Goal: Task Accomplishment & Management: Use online tool/utility

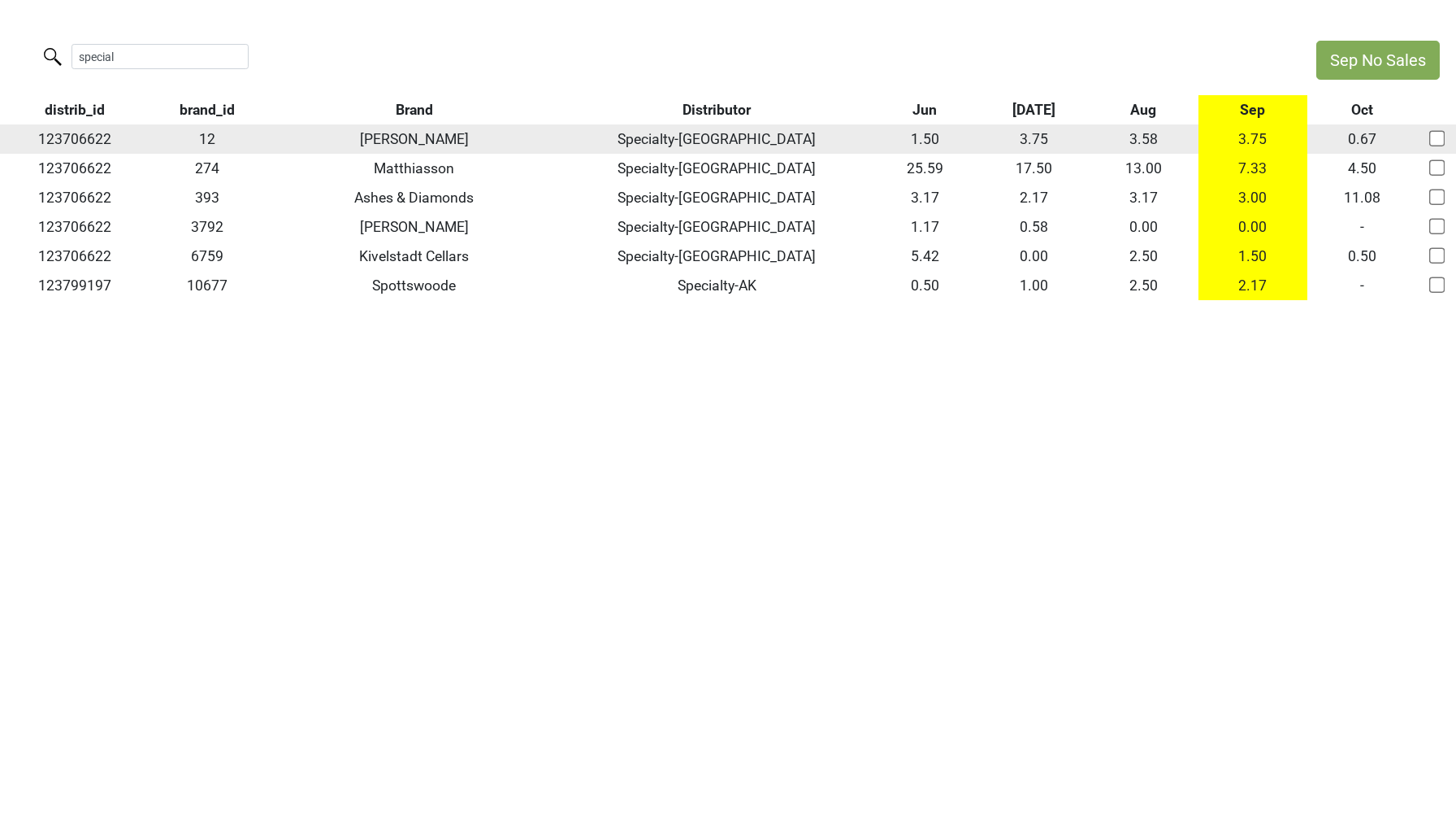
click at [70, 126] on td "123706622" at bounding box center [74, 139] width 150 height 29
click at [70, 129] on td "123706622" at bounding box center [74, 139] width 150 height 29
click at [70, 142] on td "123706622" at bounding box center [74, 139] width 150 height 29
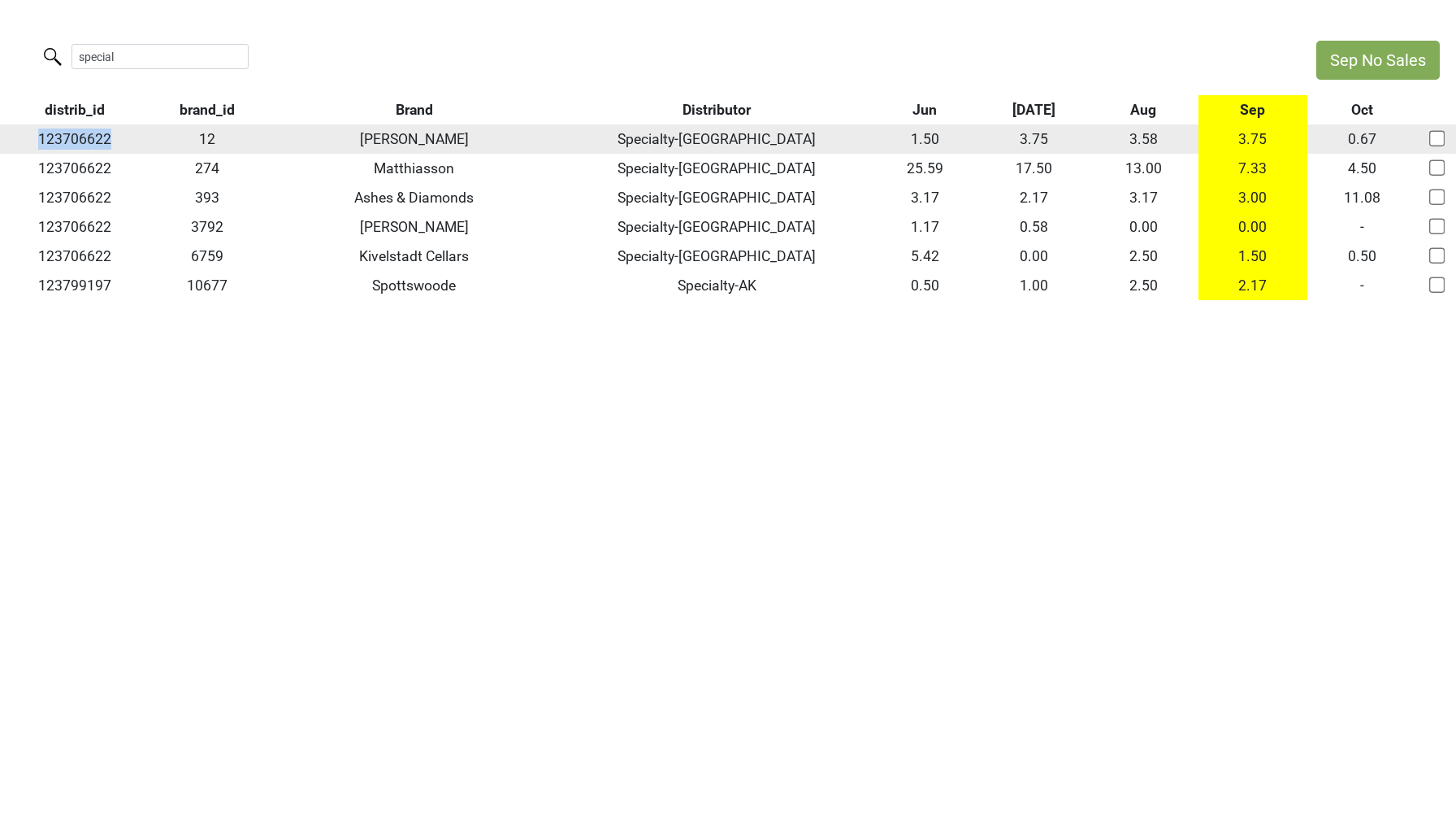
click at [70, 142] on td "123706622" at bounding box center [74, 139] width 150 height 29
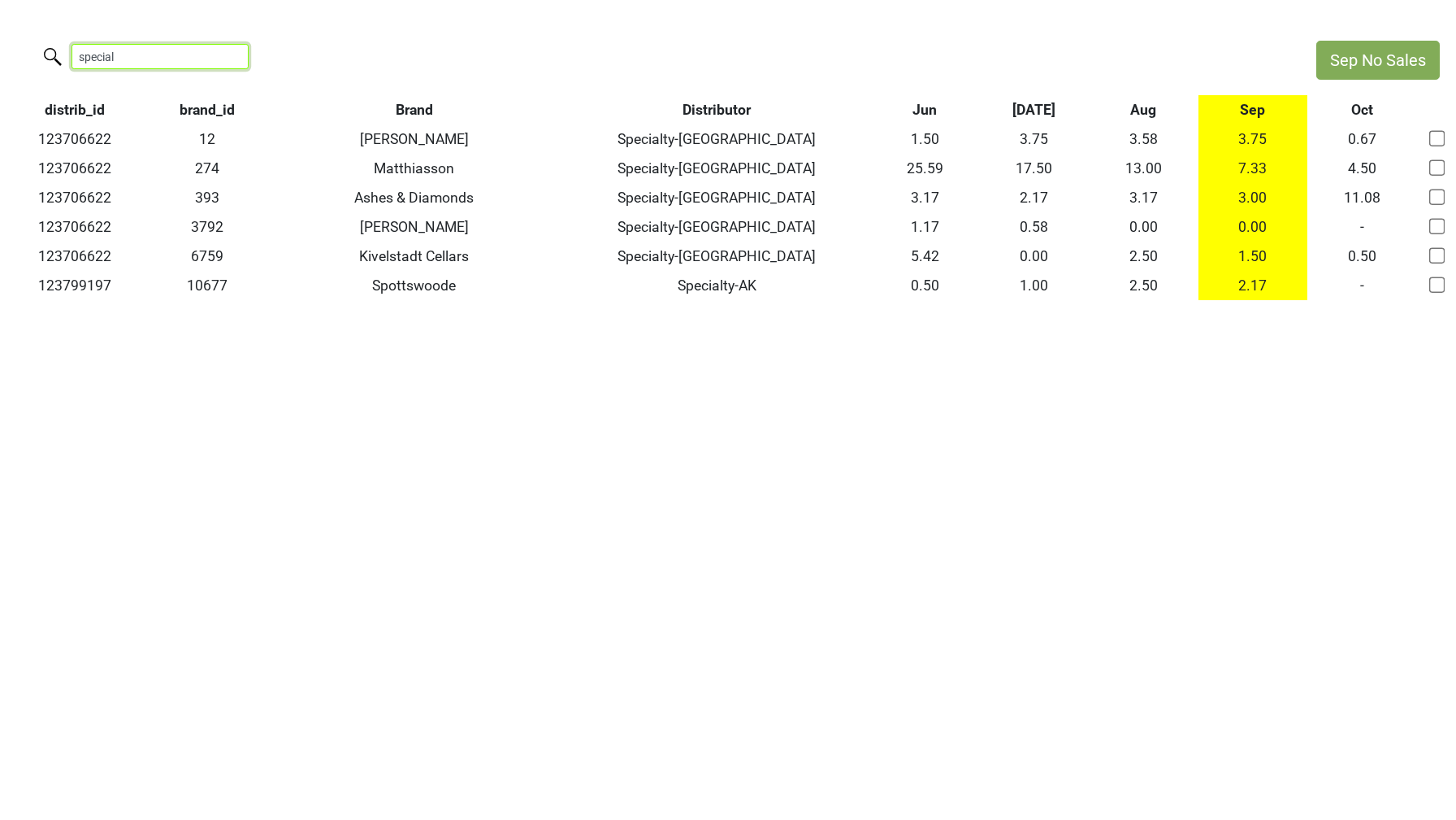
drag, startPoint x: 206, startPoint y: 48, endPoint x: -11, endPoint y: 48, distance: 217.0
click at [0, 48] on html "Sep No Sales special distrib_id brand_id Brand Distributor Jun Jul Aug Sep Oct …" at bounding box center [728, 170] width 1456 height 340
drag, startPoint x: 125, startPoint y: 51, endPoint x: -31, endPoint y: 51, distance: 156.0
click at [0, 51] on html "Sep No Sales special distrib_id brand_id Brand Distributor Jun Jul Aug Sep Oct …" at bounding box center [728, 170] width 1456 height 340
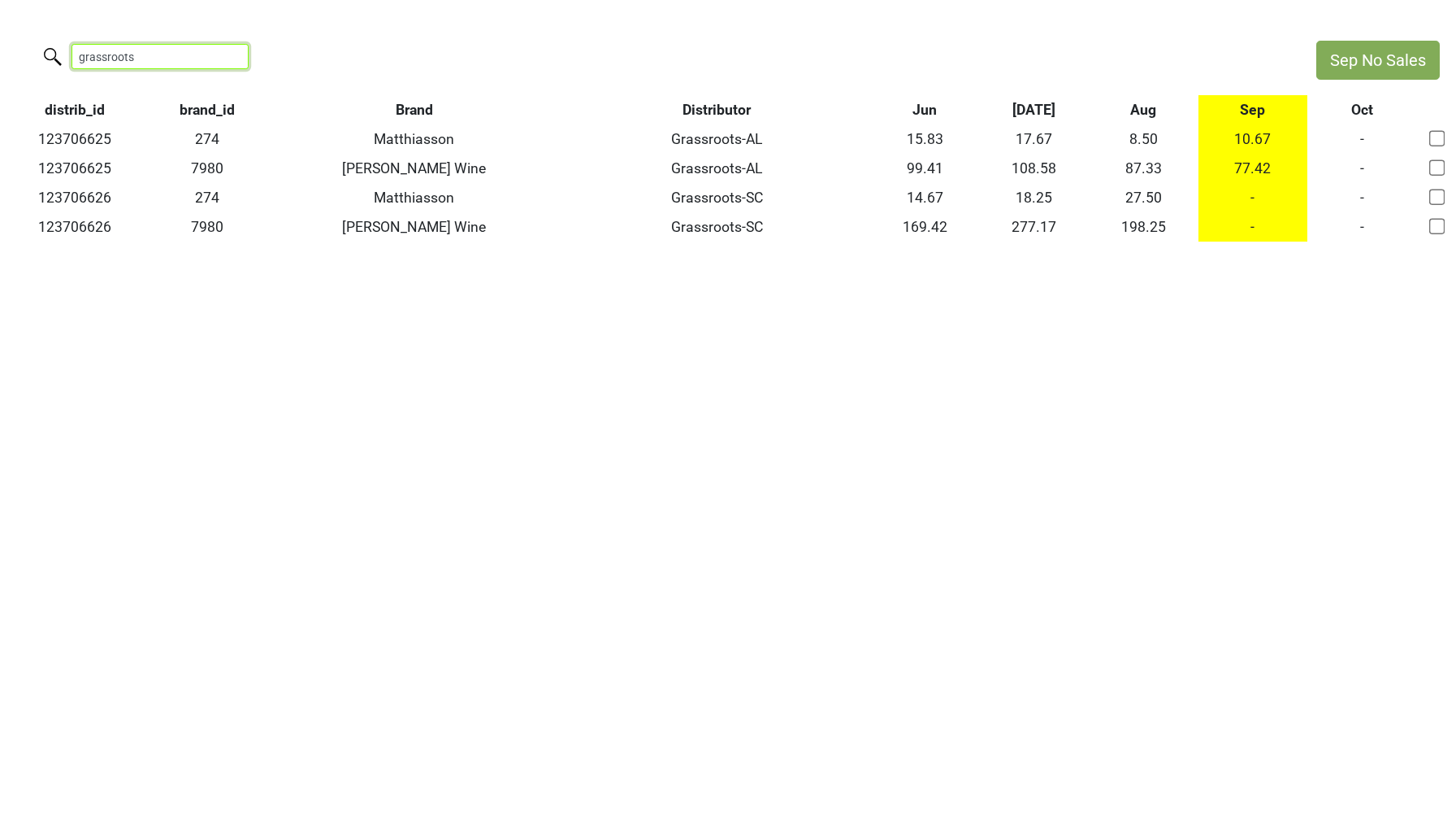
type input "grassroots"
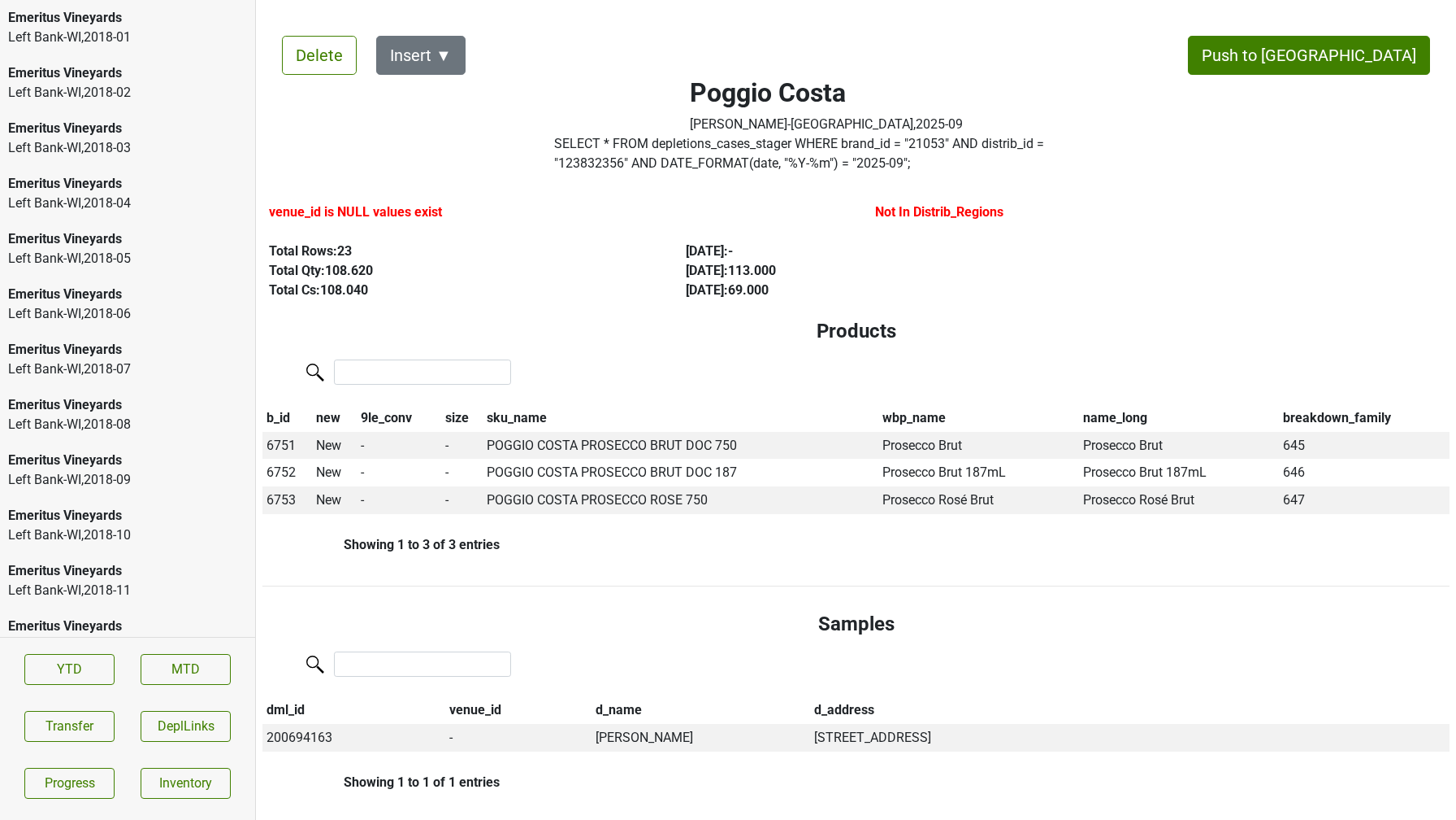
scroll to position [946, 0]
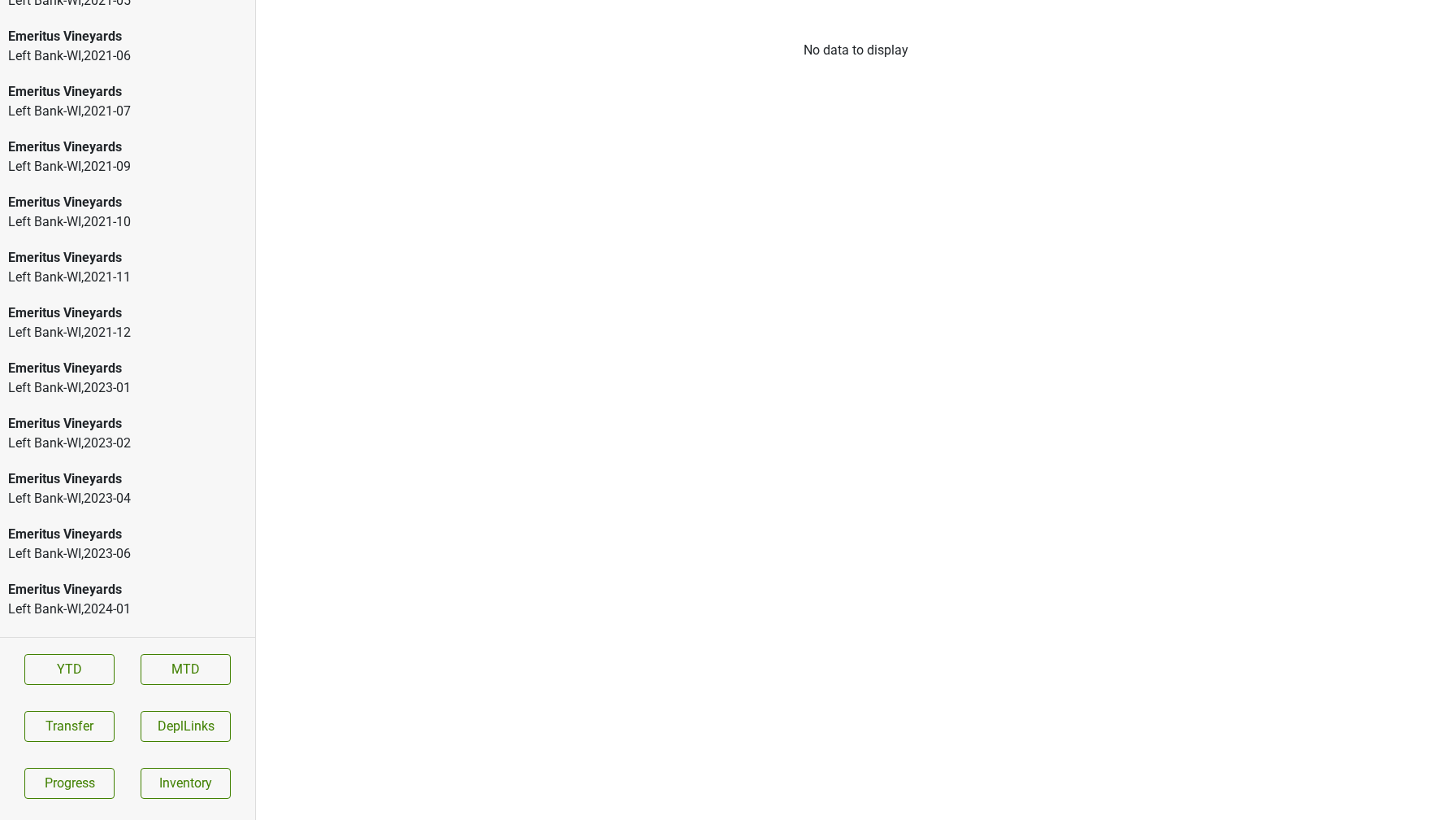
scroll to position [2515, 0]
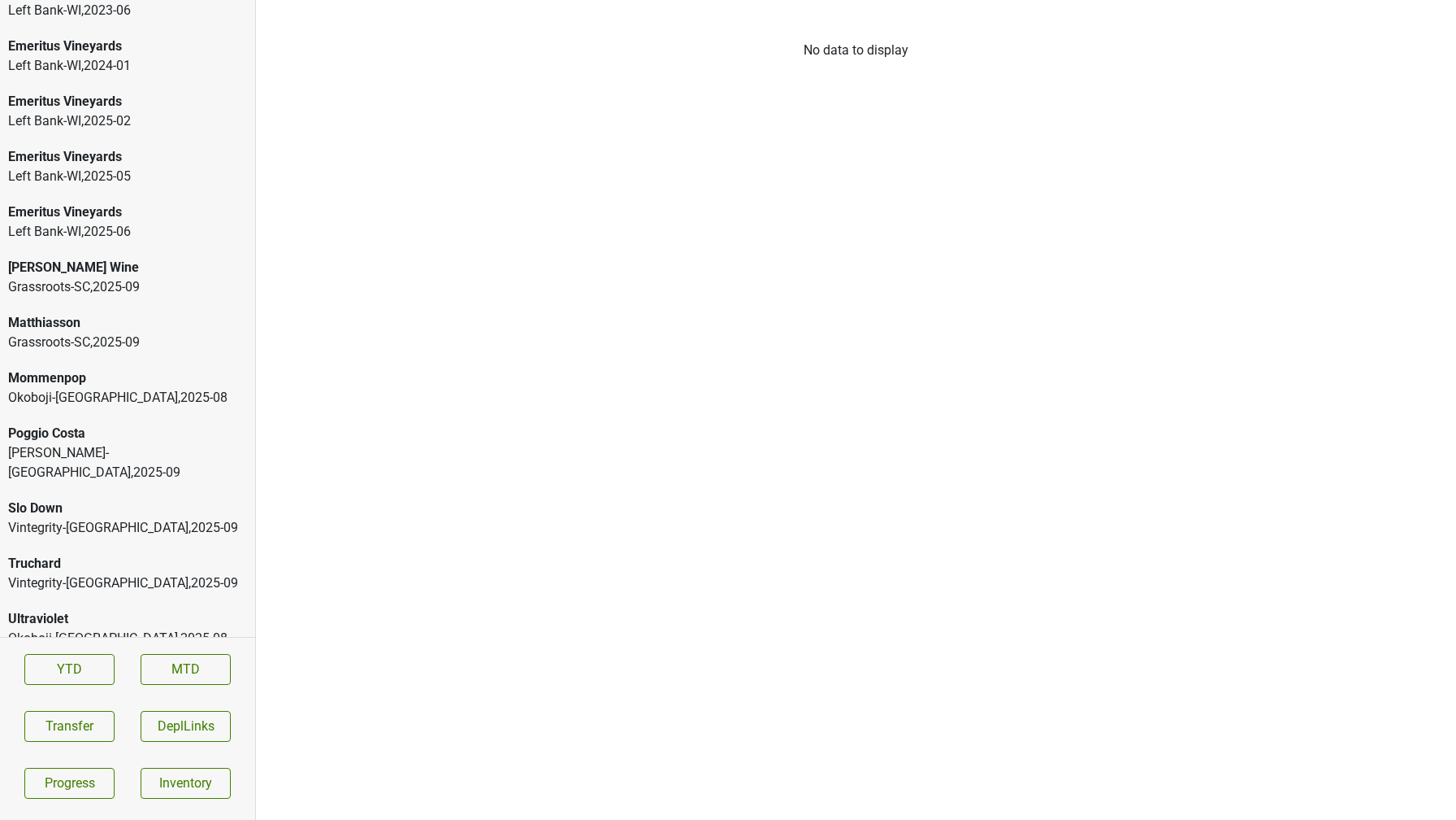
click at [40, 554] on div "Truchard" at bounding box center [127, 563] width 239 height 20
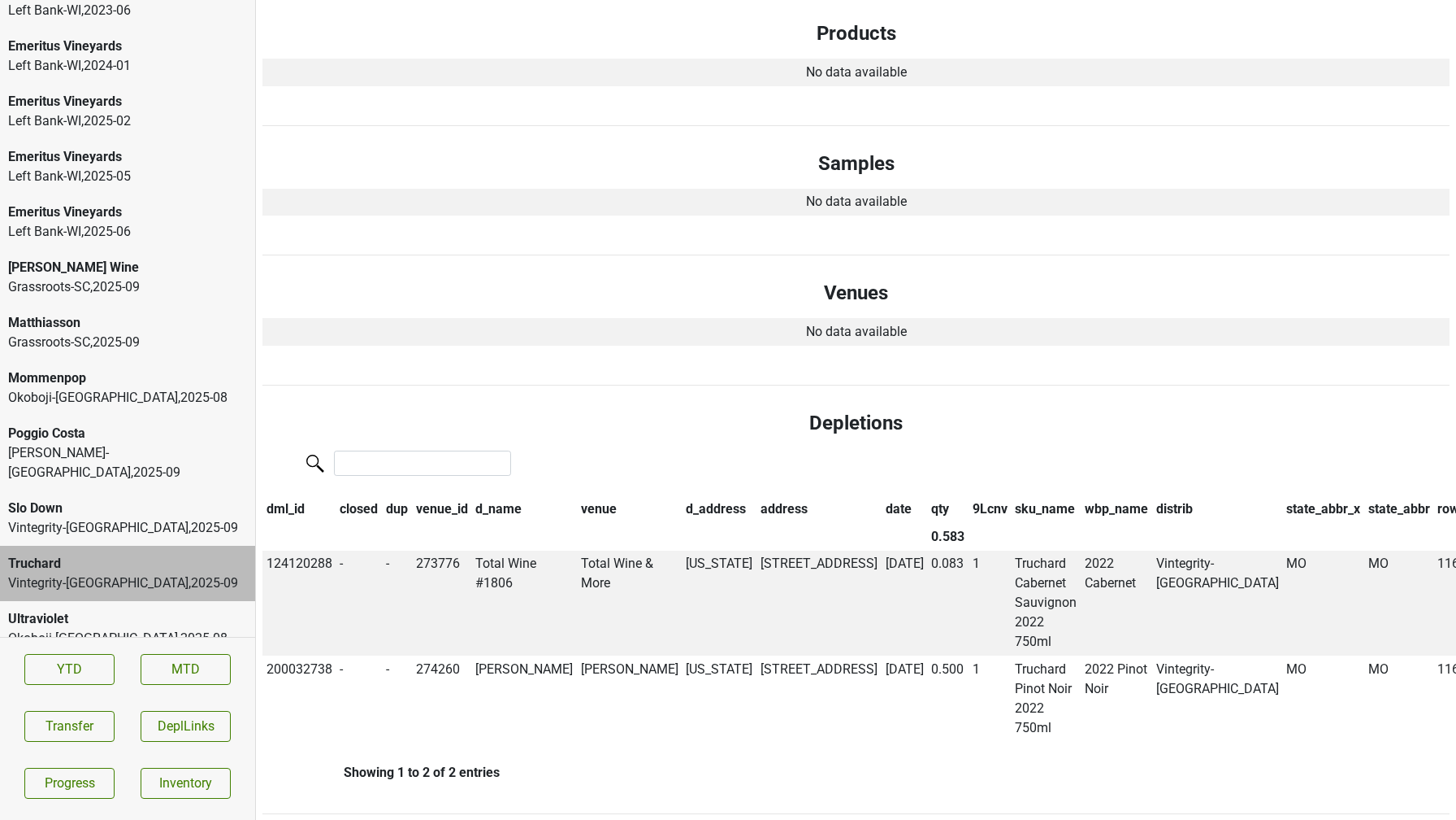
scroll to position [0, 0]
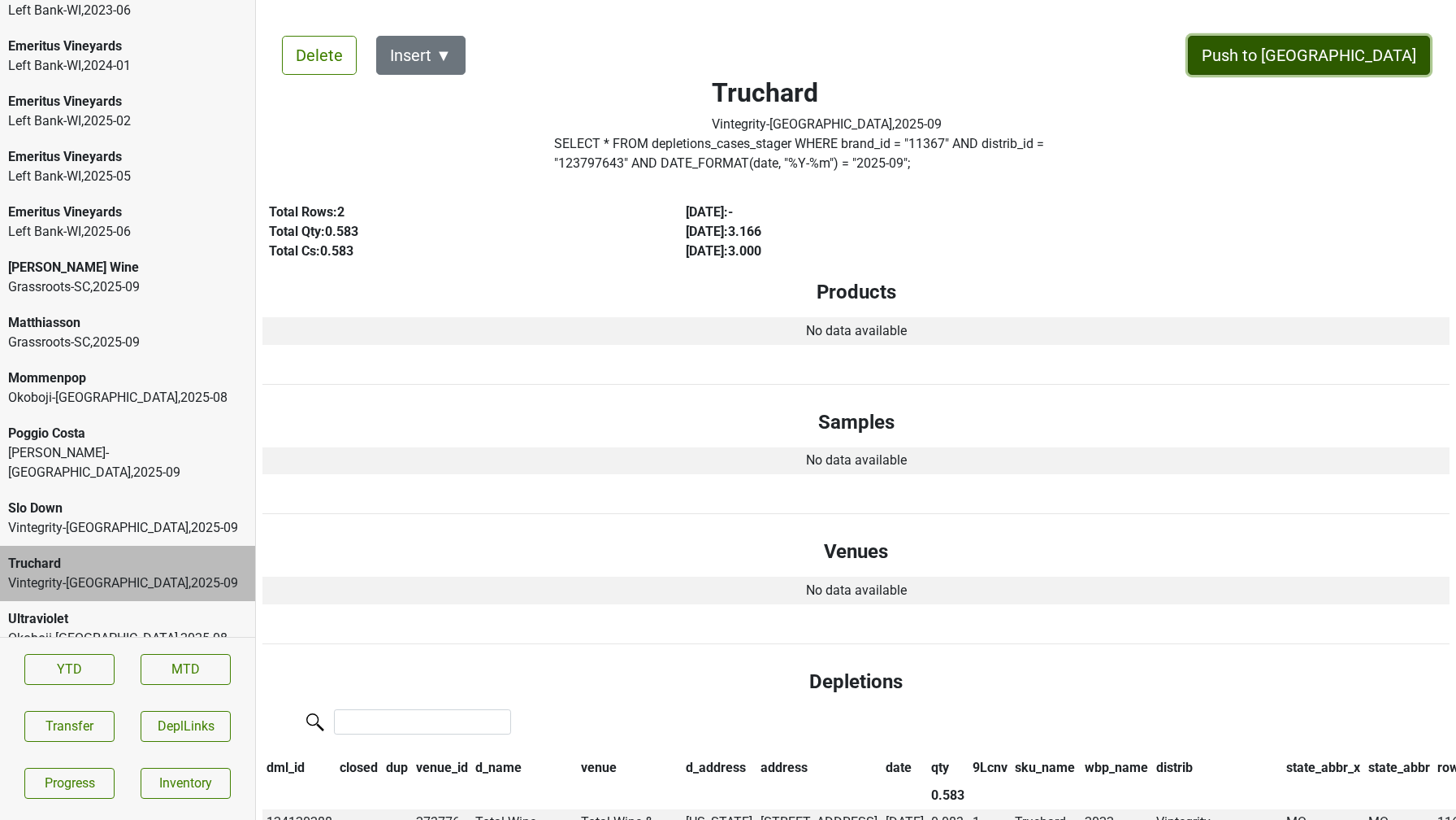
click at [1362, 59] on button "Push to [GEOGRAPHIC_DATA]" at bounding box center [1309, 55] width 243 height 39
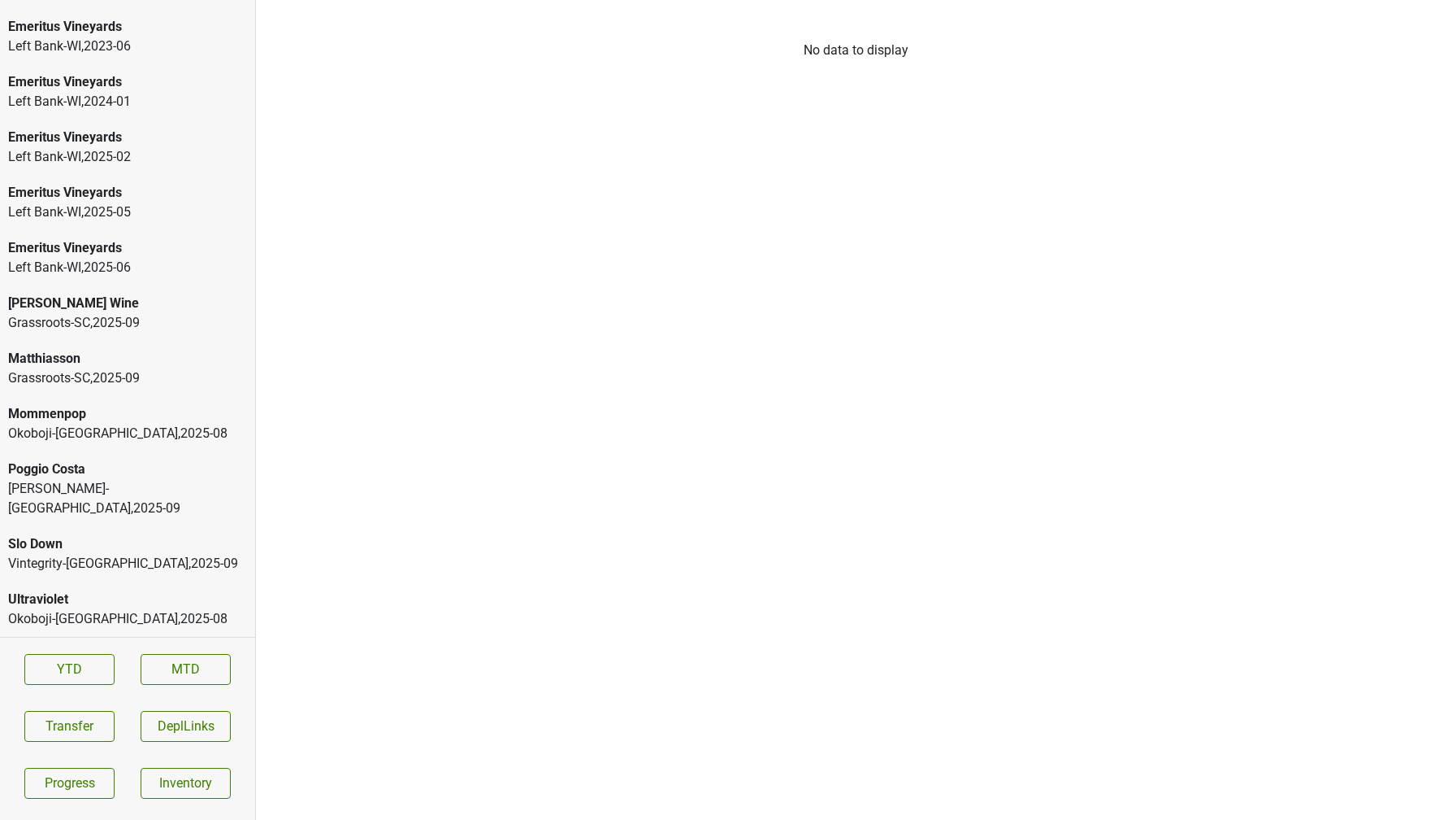
scroll to position [2460, 0]
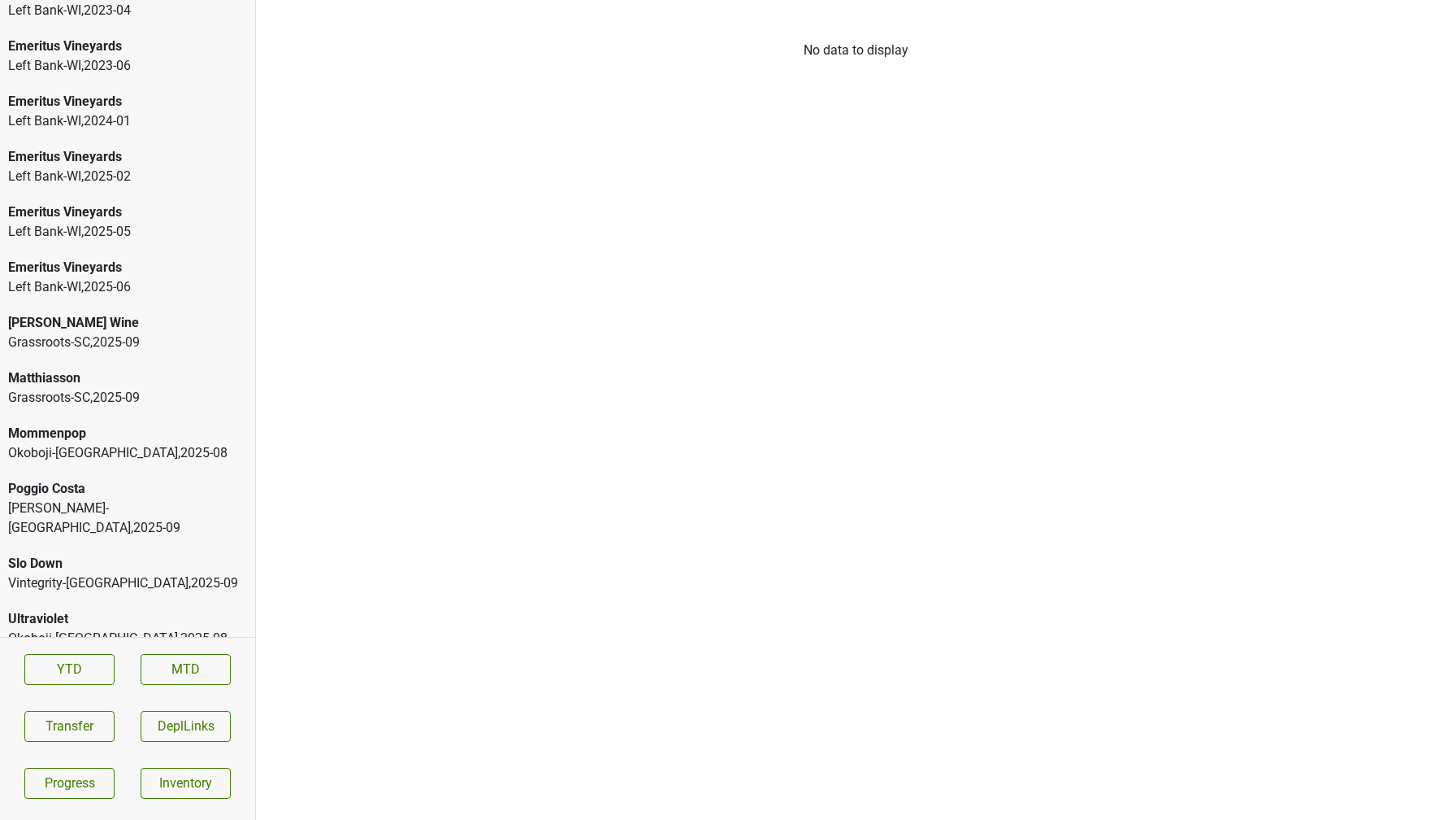
click at [34, 574] on div "Vintegrity-MO , 2025 - 09" at bounding box center [127, 583] width 239 height 20
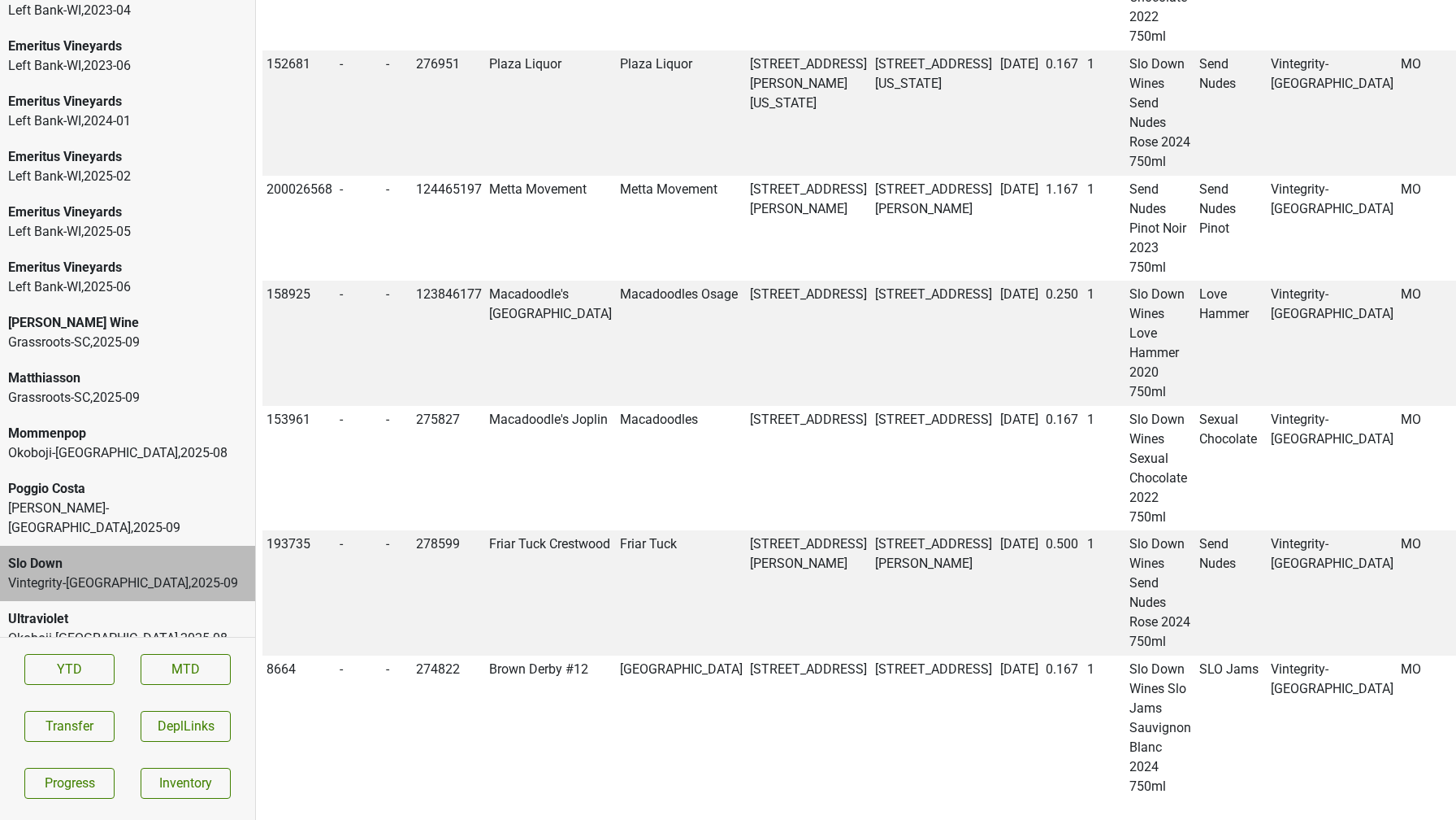
scroll to position [0, 0]
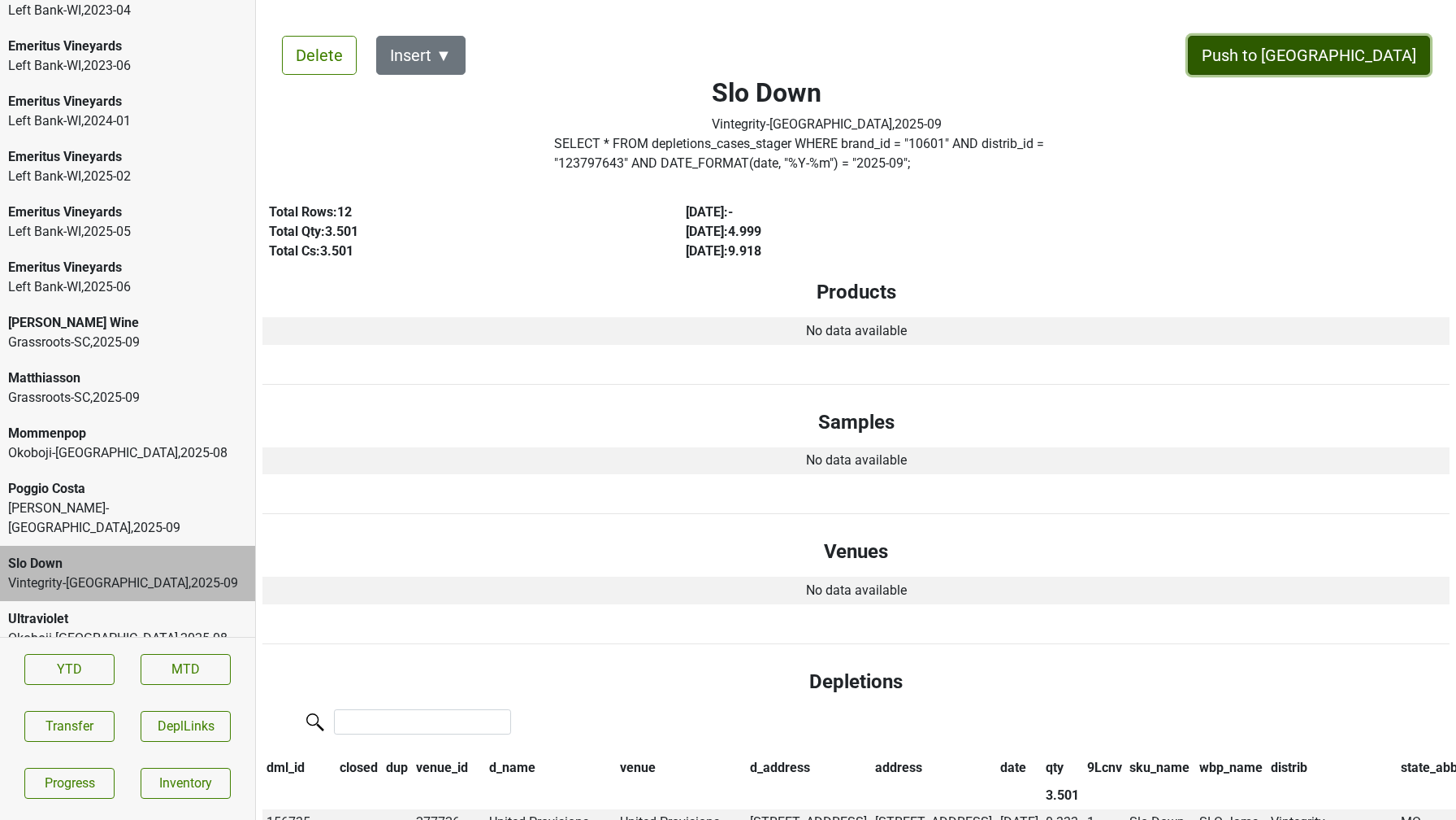
click at [1364, 55] on button "Push to [GEOGRAPHIC_DATA]" at bounding box center [1309, 55] width 243 height 39
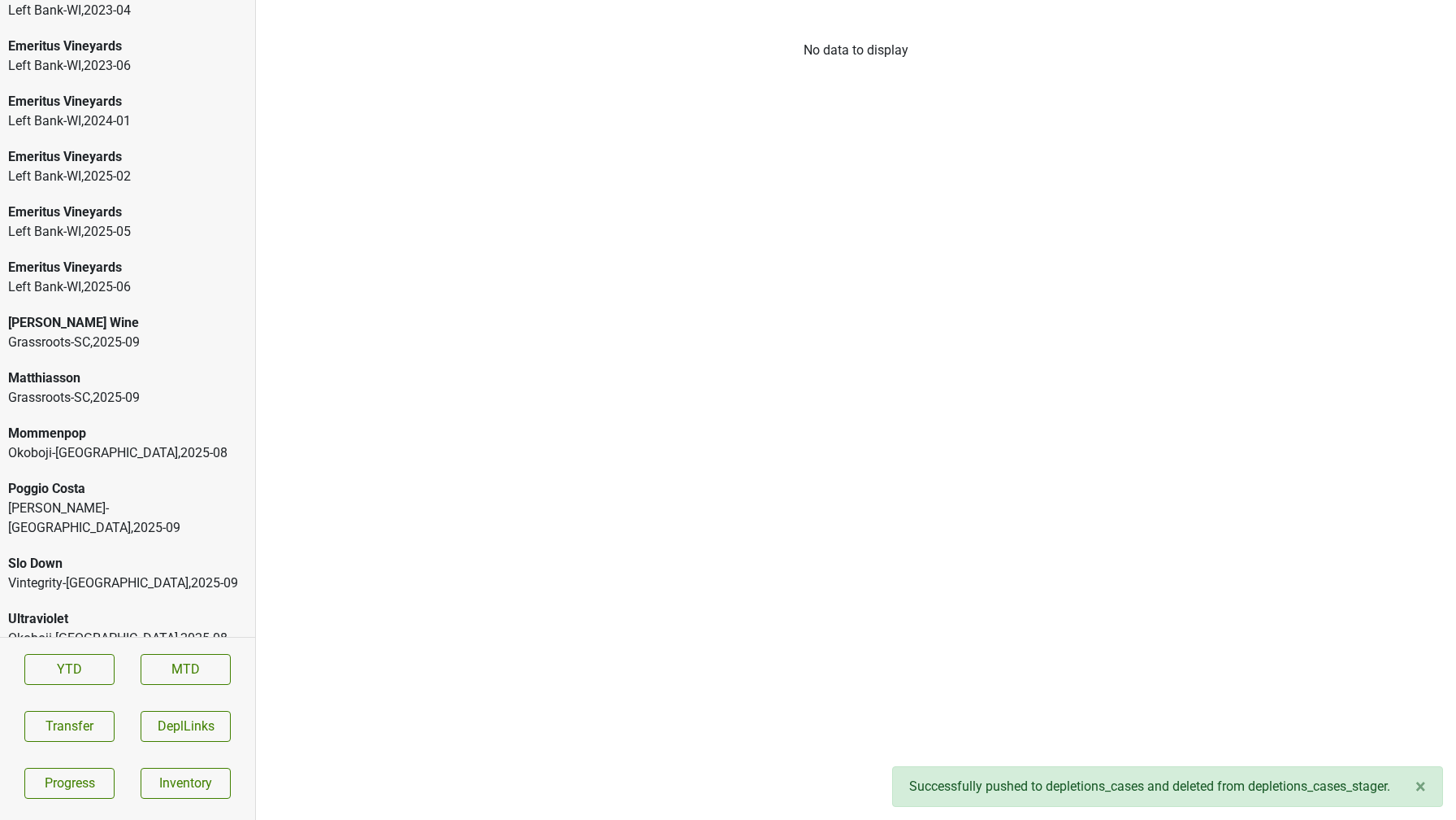
scroll to position [2404, 0]
click at [72, 567] on div "MS Walker-NY , 2025 - 09" at bounding box center [127, 574] width 239 height 39
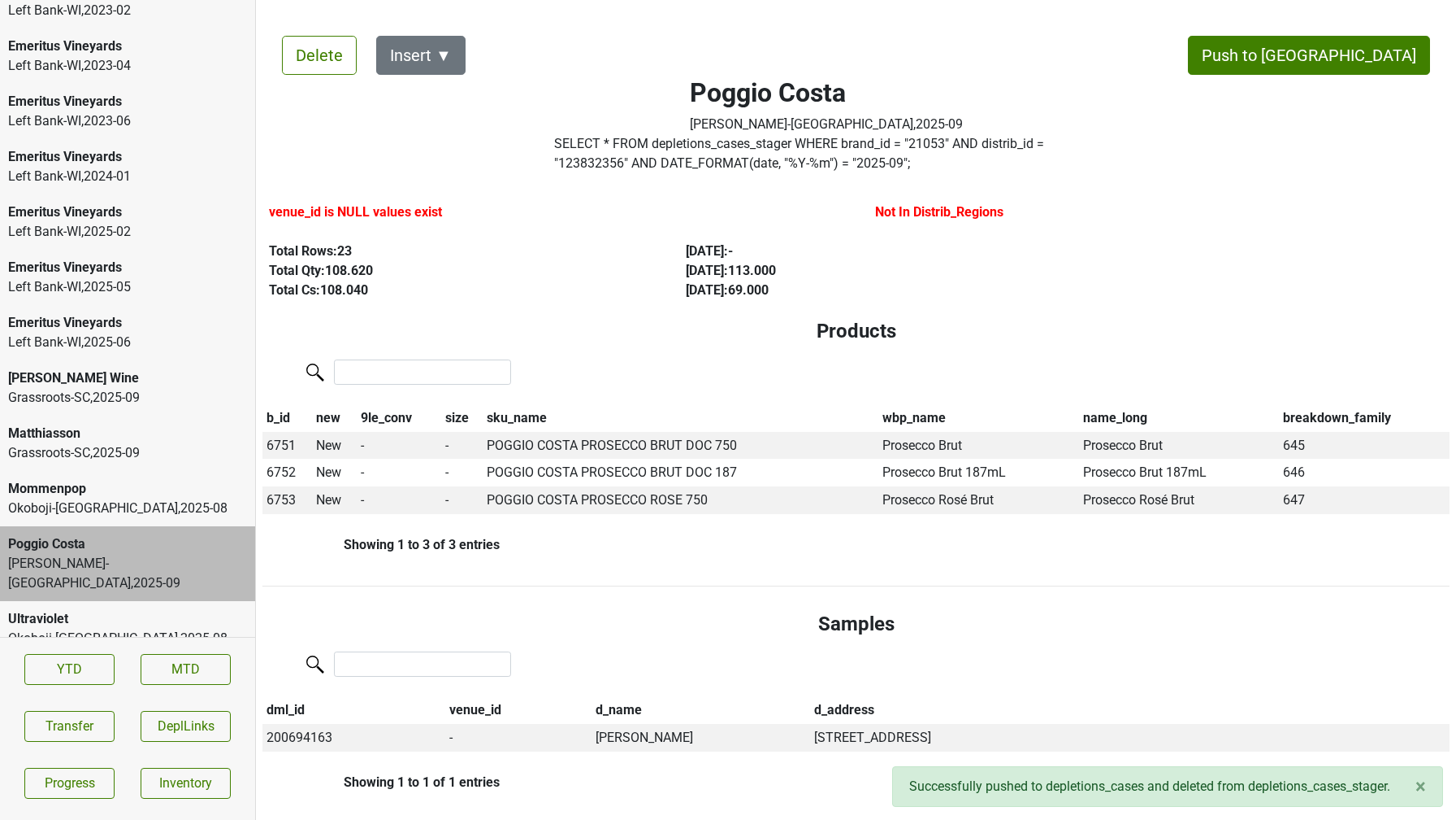
click at [71, 443] on div "Matthiasson" at bounding box center [127, 433] width 239 height 20
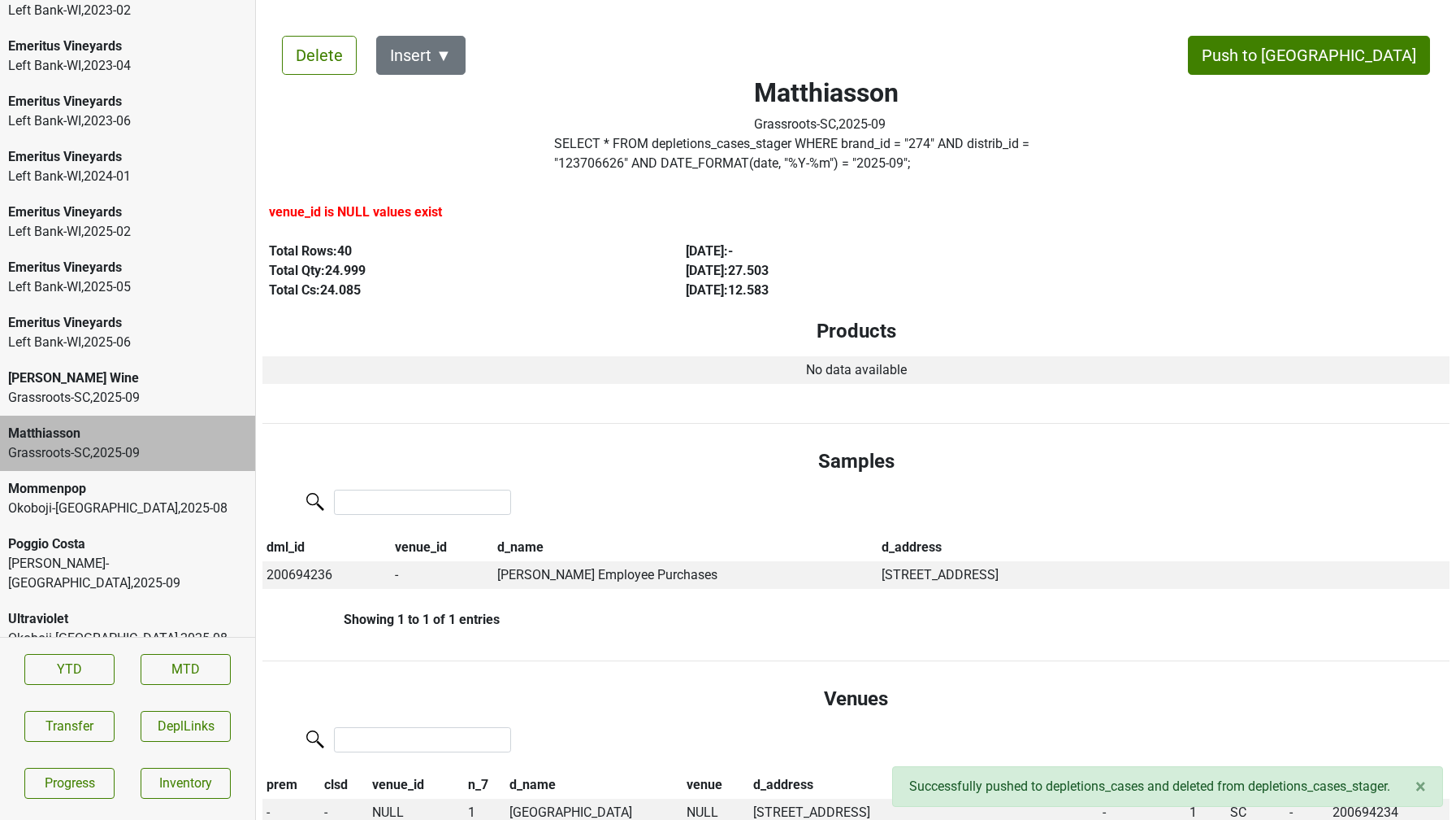
click at [117, 391] on div "Grassroots-SC , 2025 - 09" at bounding box center [127, 397] width 239 height 20
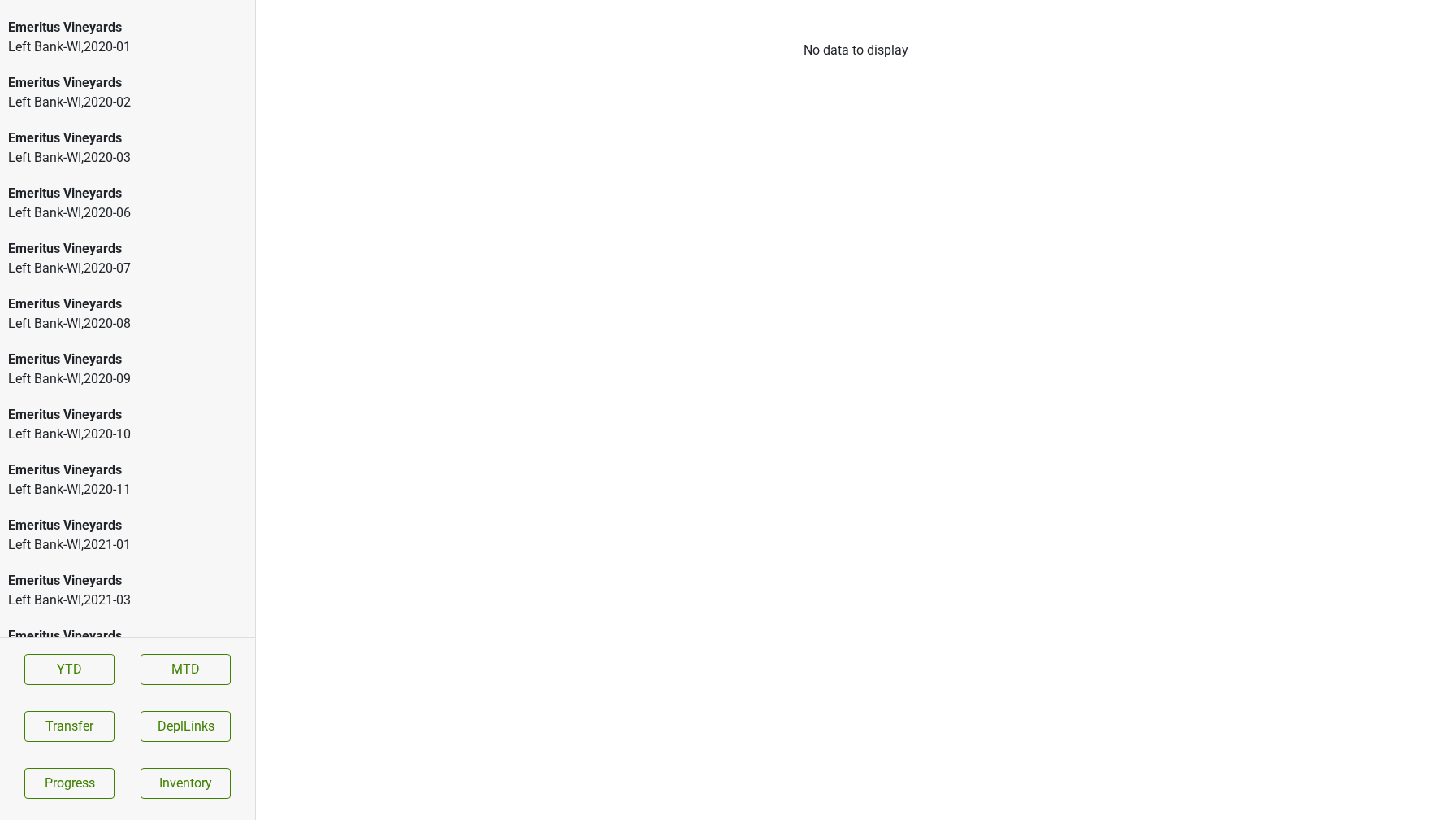
scroll to position [2404, 0]
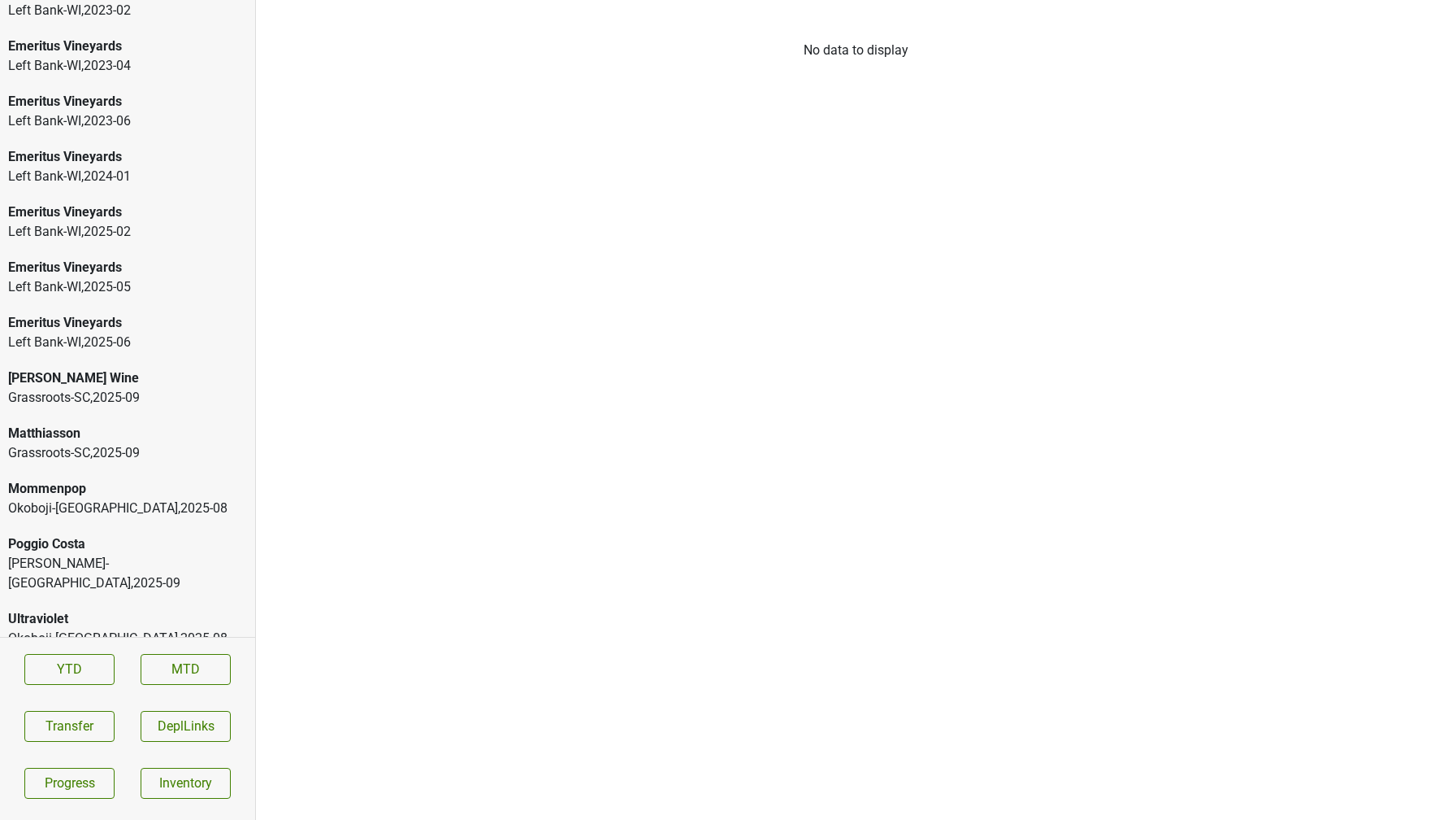
click at [48, 400] on div "Grassroots-SC , 2025 - 09" at bounding box center [127, 397] width 239 height 20
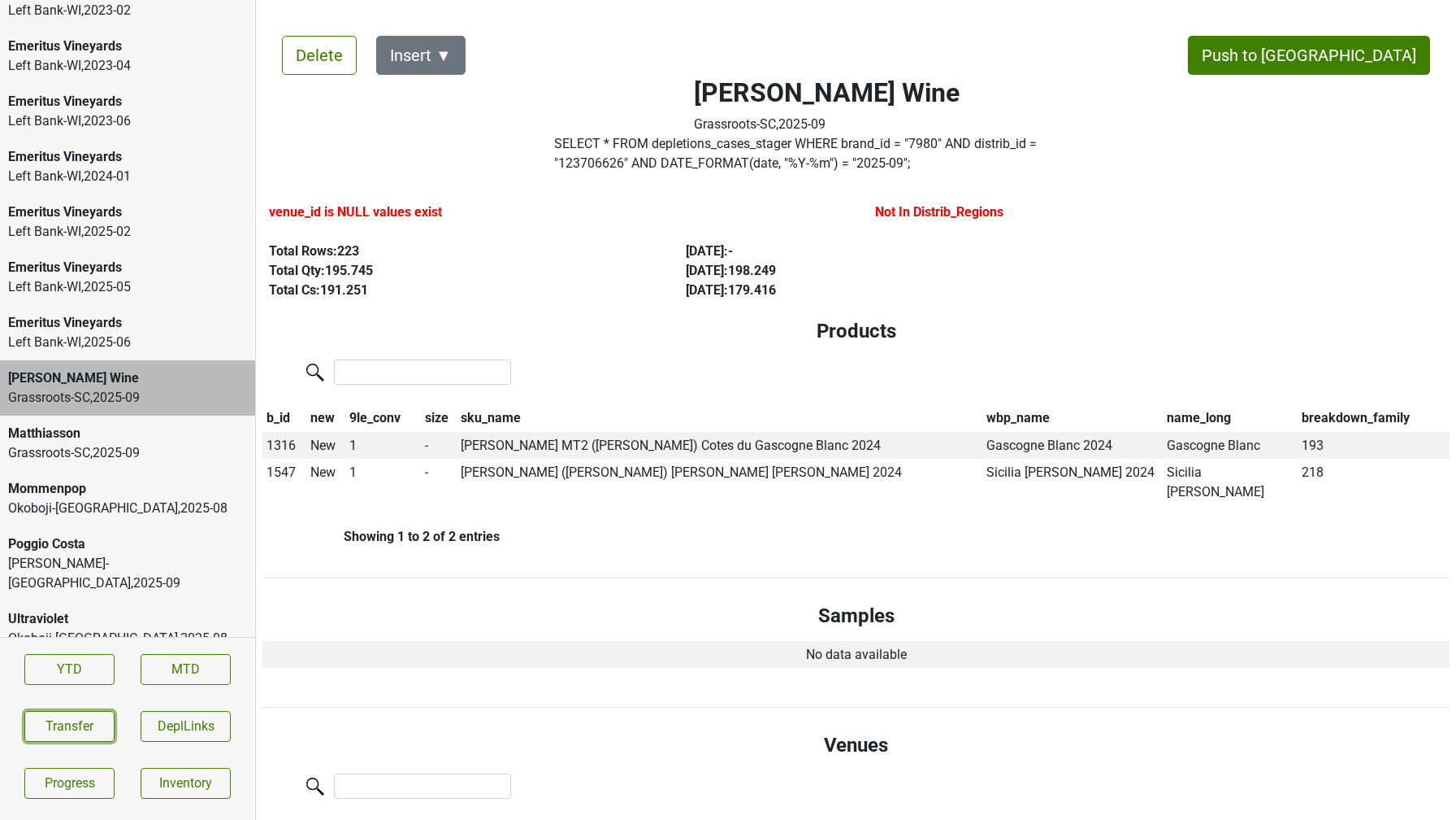
click at [98, 731] on button "Transfer" at bounding box center [69, 725] width 90 height 31
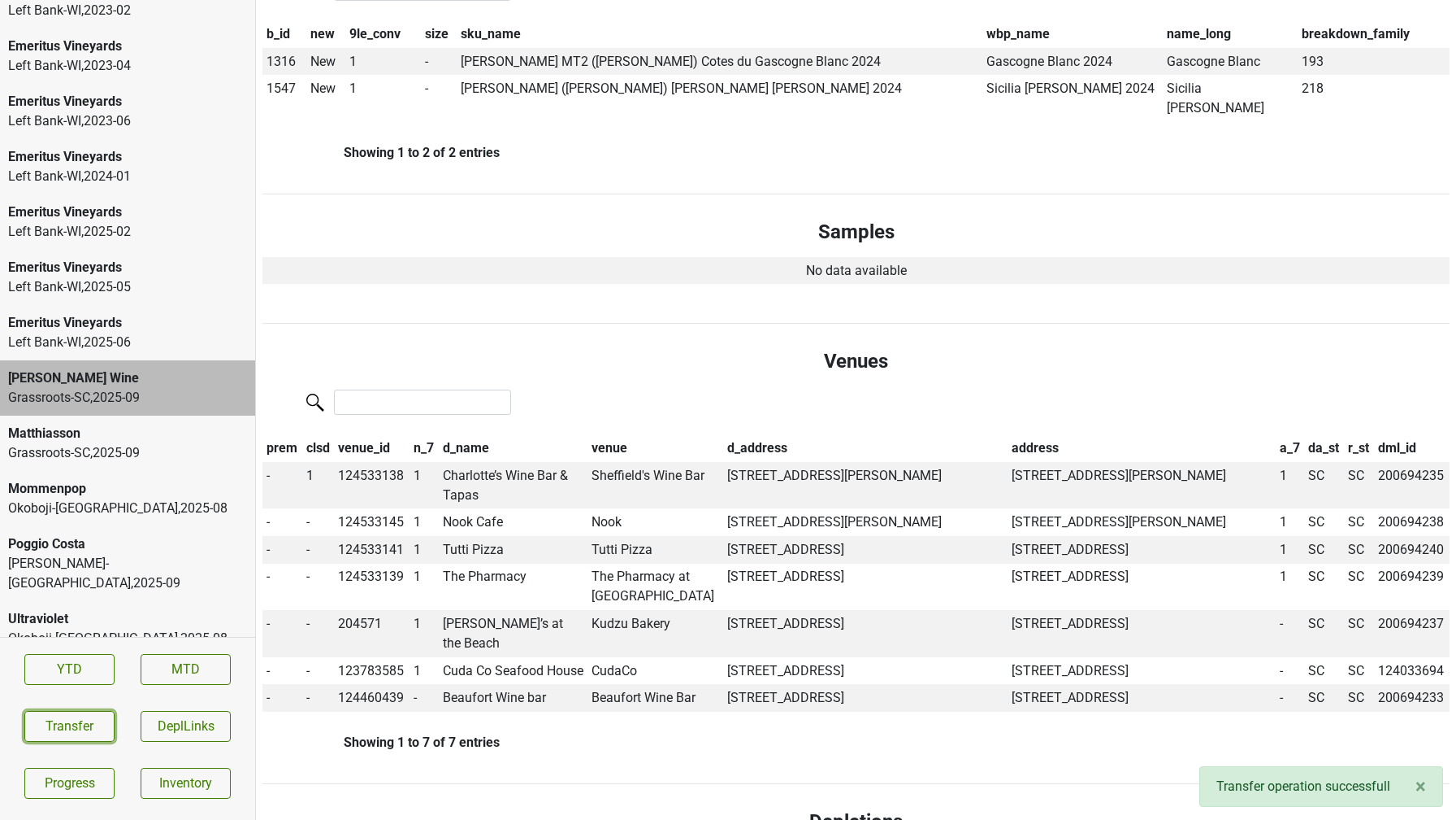
scroll to position [391, 0]
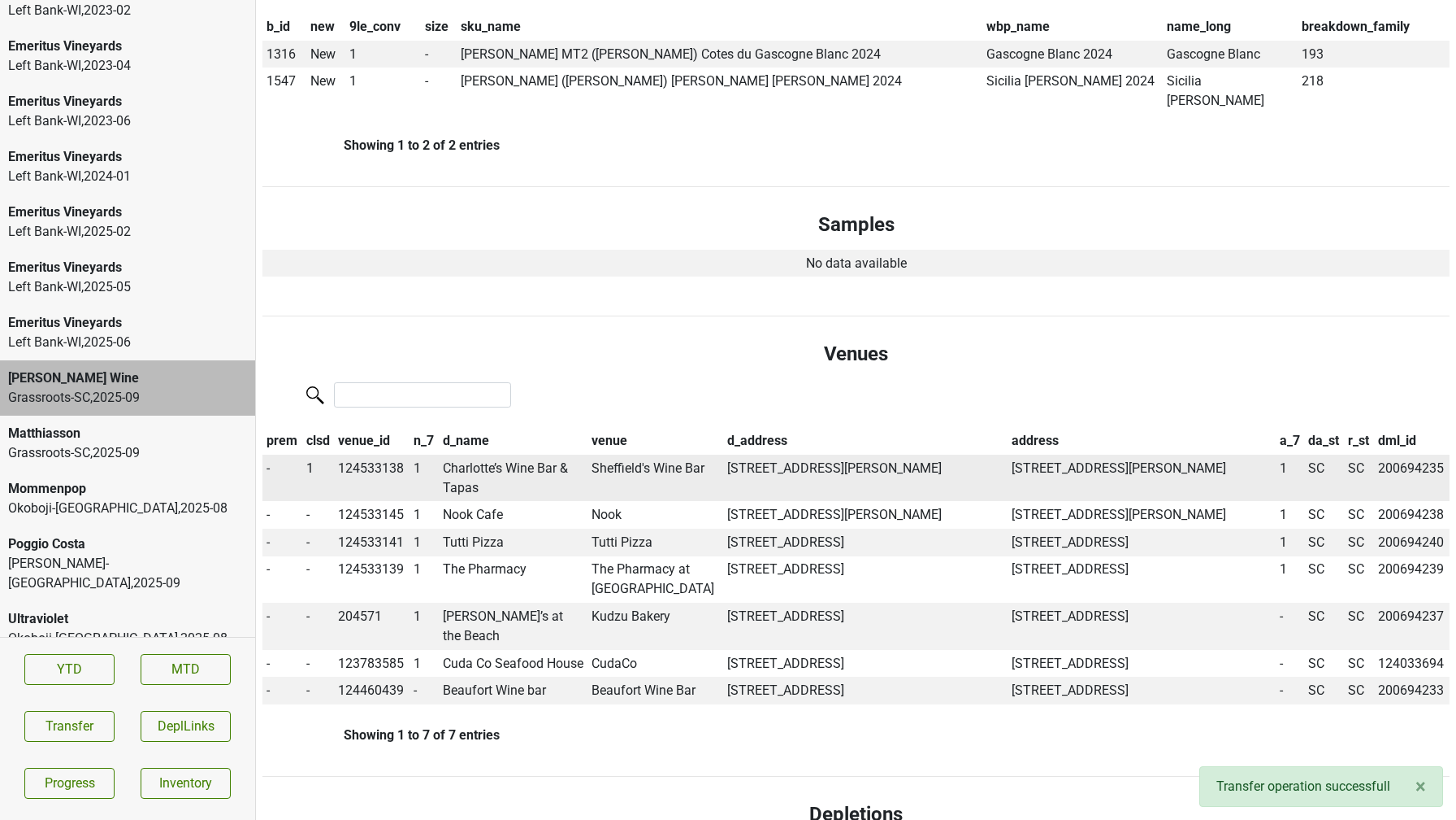
click at [469, 455] on td "Charlotte’s Wine Bar & Tapas" at bounding box center [513, 478] width 149 height 47
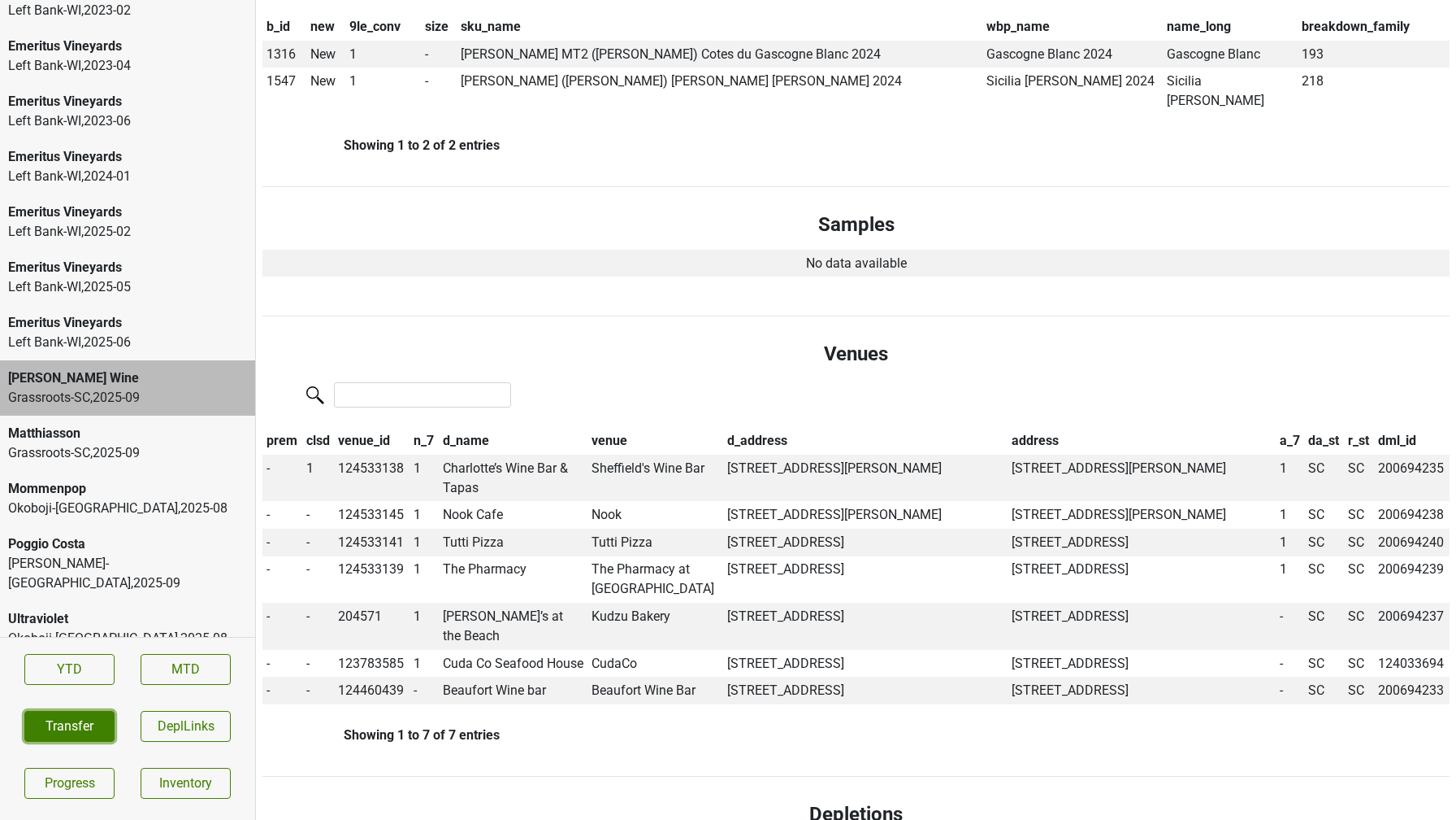
click at [88, 720] on button "Transfer" at bounding box center [69, 725] width 90 height 31
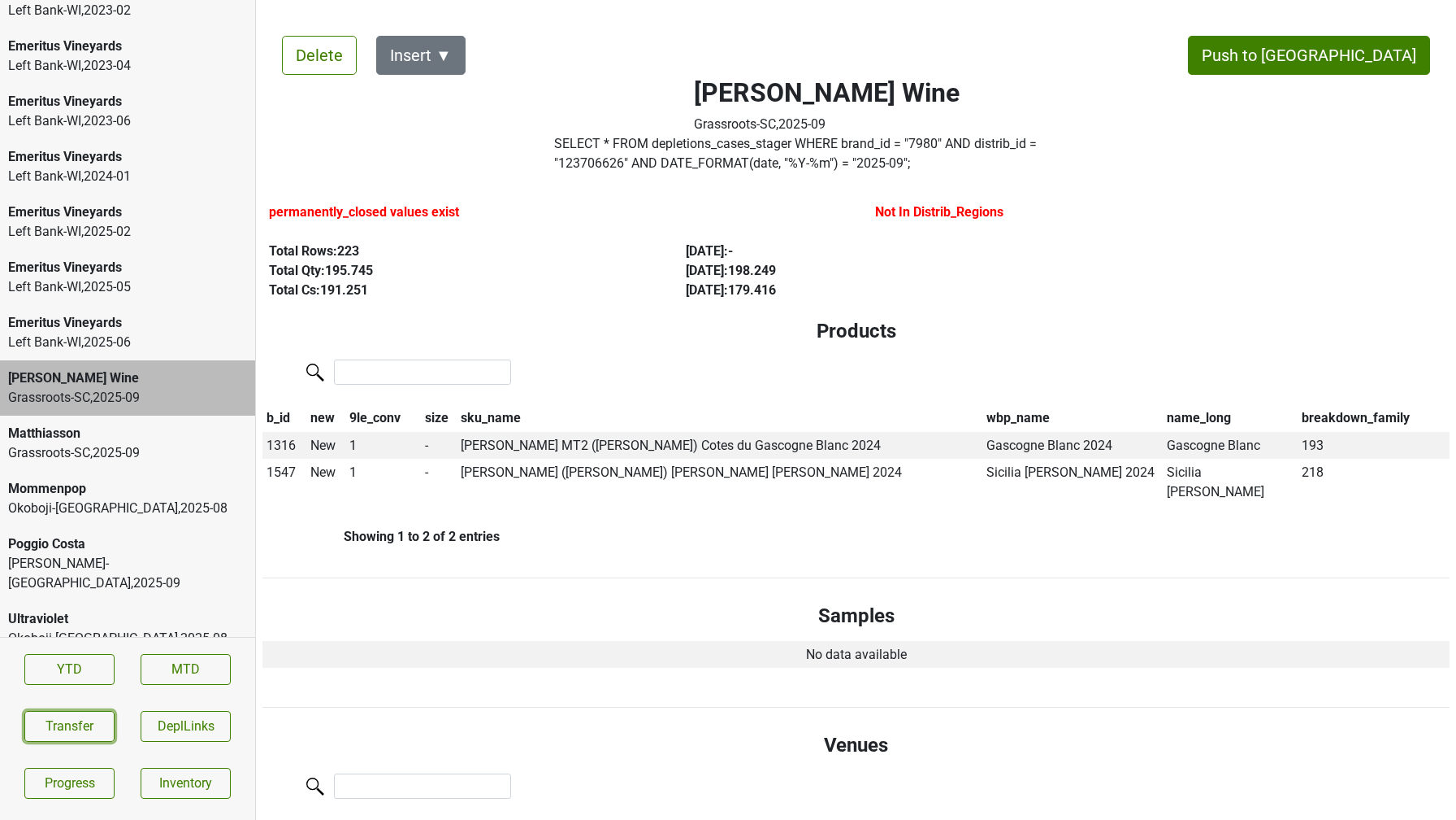
click at [87, 722] on button "Transfer" at bounding box center [69, 725] width 90 height 31
click at [64, 721] on button "Transfer" at bounding box center [69, 725] width 90 height 31
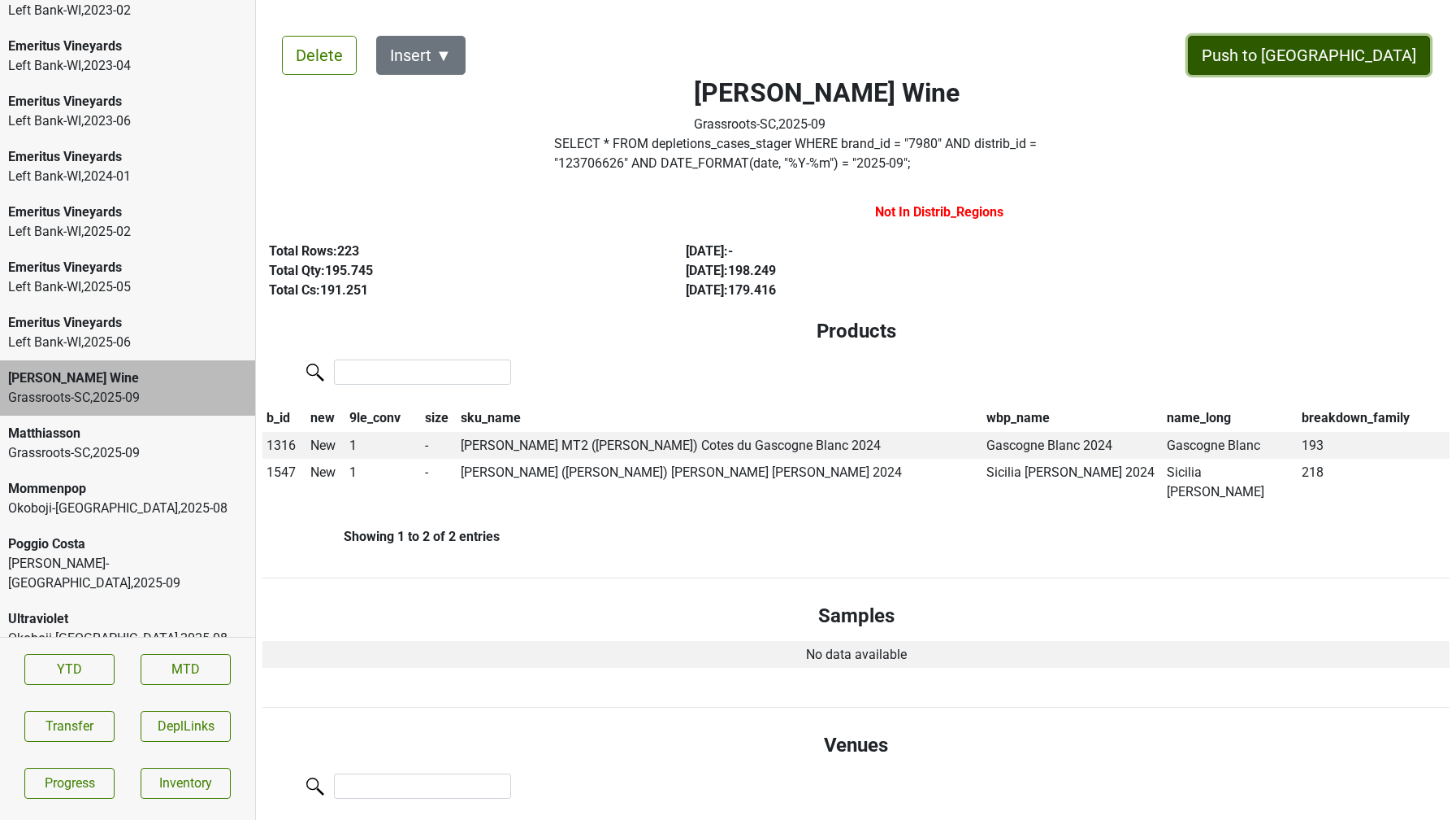
click at [1371, 53] on button "Push to [GEOGRAPHIC_DATA]" at bounding box center [1309, 55] width 243 height 39
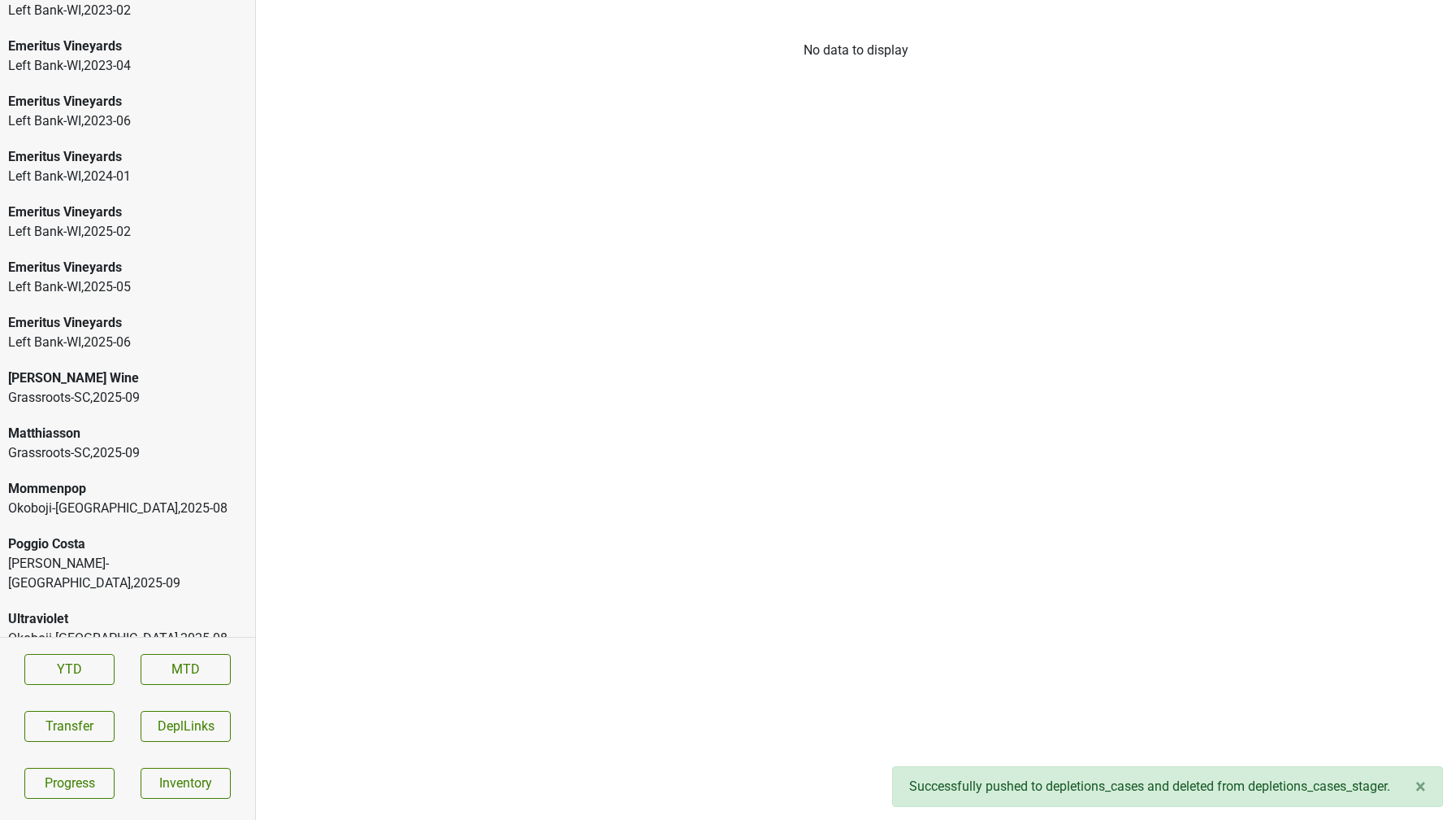
scroll to position [2349, 0]
click at [118, 430] on div "Matthiasson" at bounding box center [127, 433] width 239 height 20
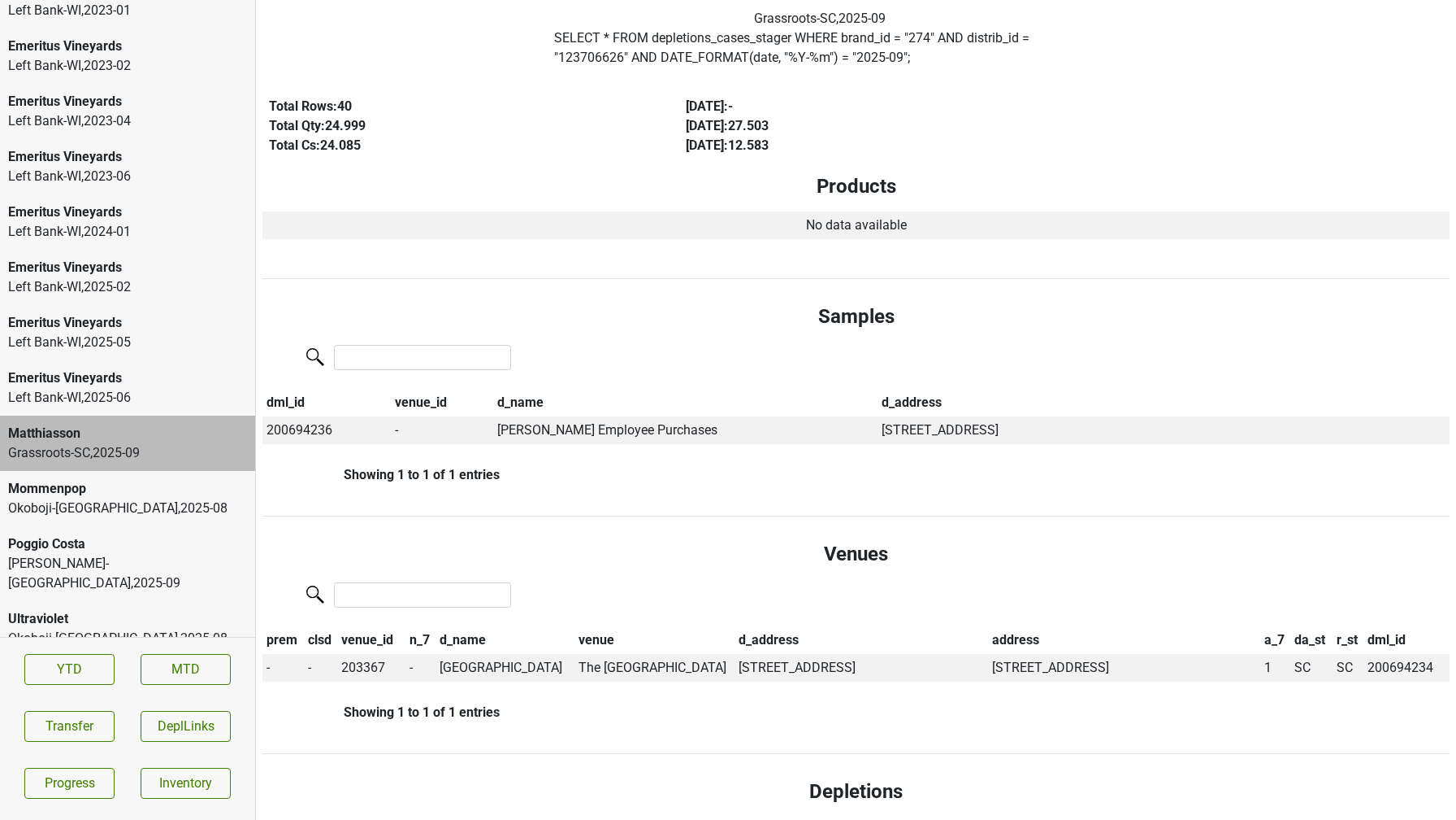
scroll to position [2822, 0]
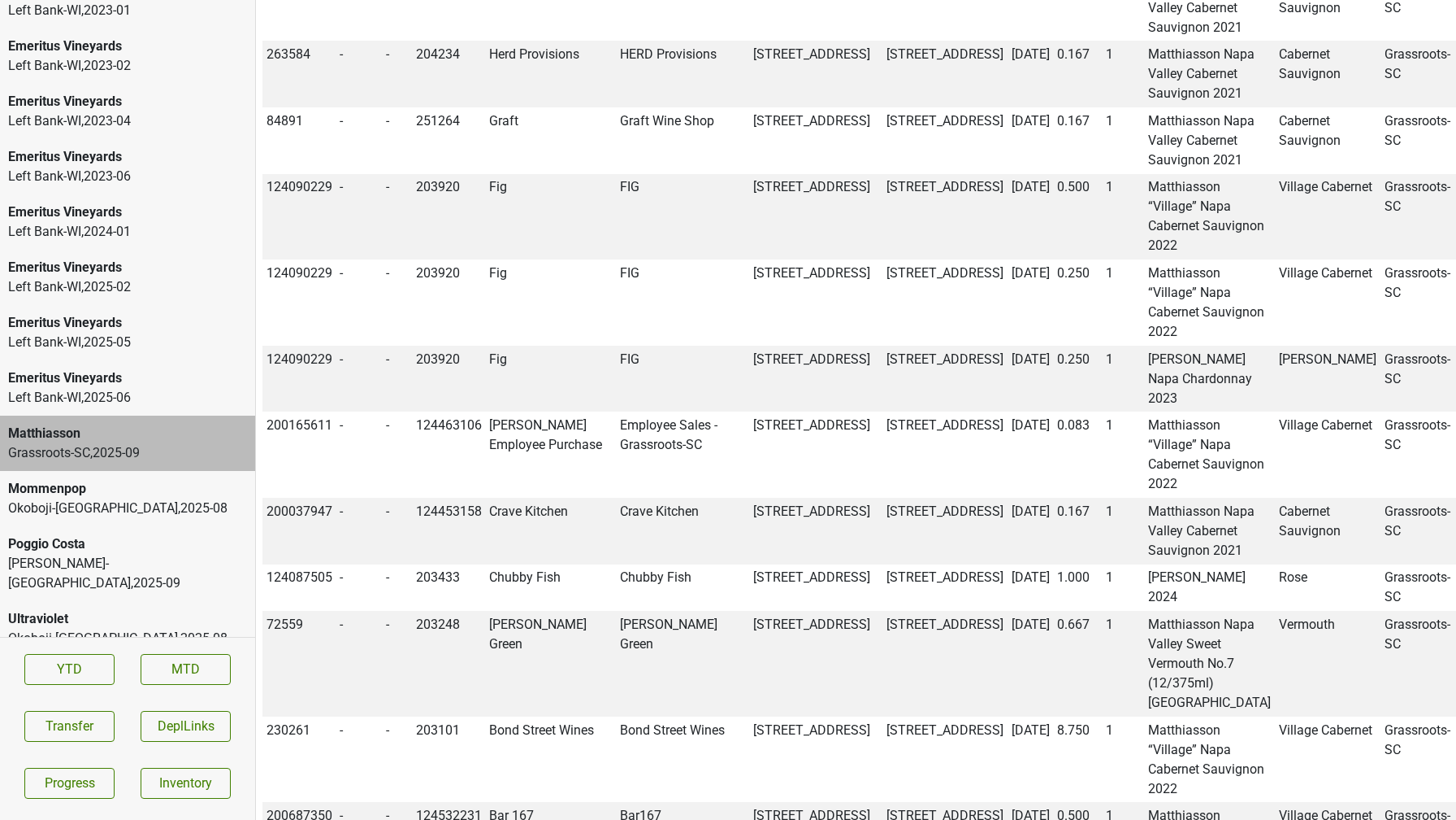
copy td "200694236"
click at [59, 727] on button "Transfer" at bounding box center [69, 725] width 90 height 31
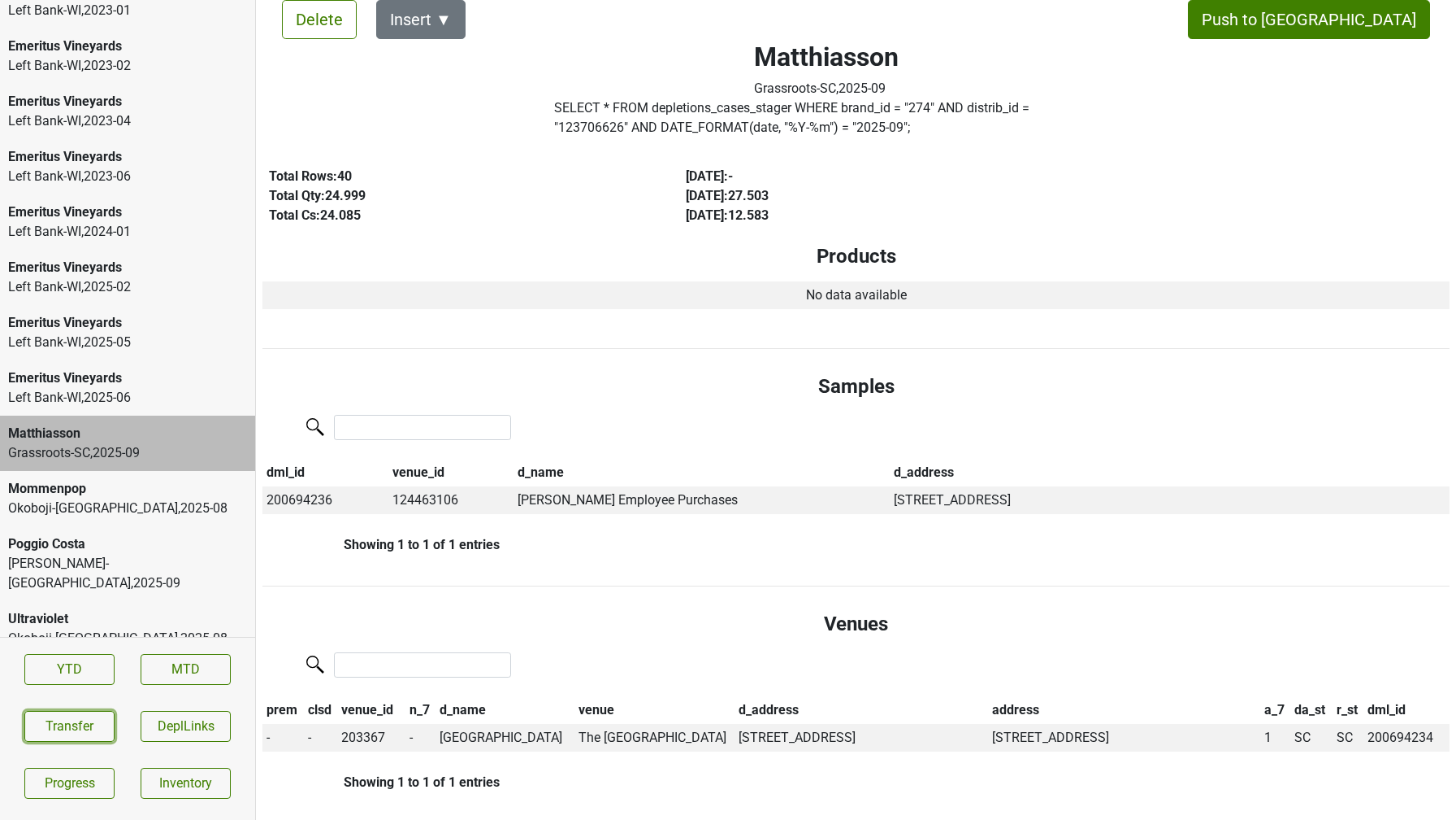
scroll to position [37, 0]
click at [63, 734] on button "Transfer" at bounding box center [69, 725] width 90 height 31
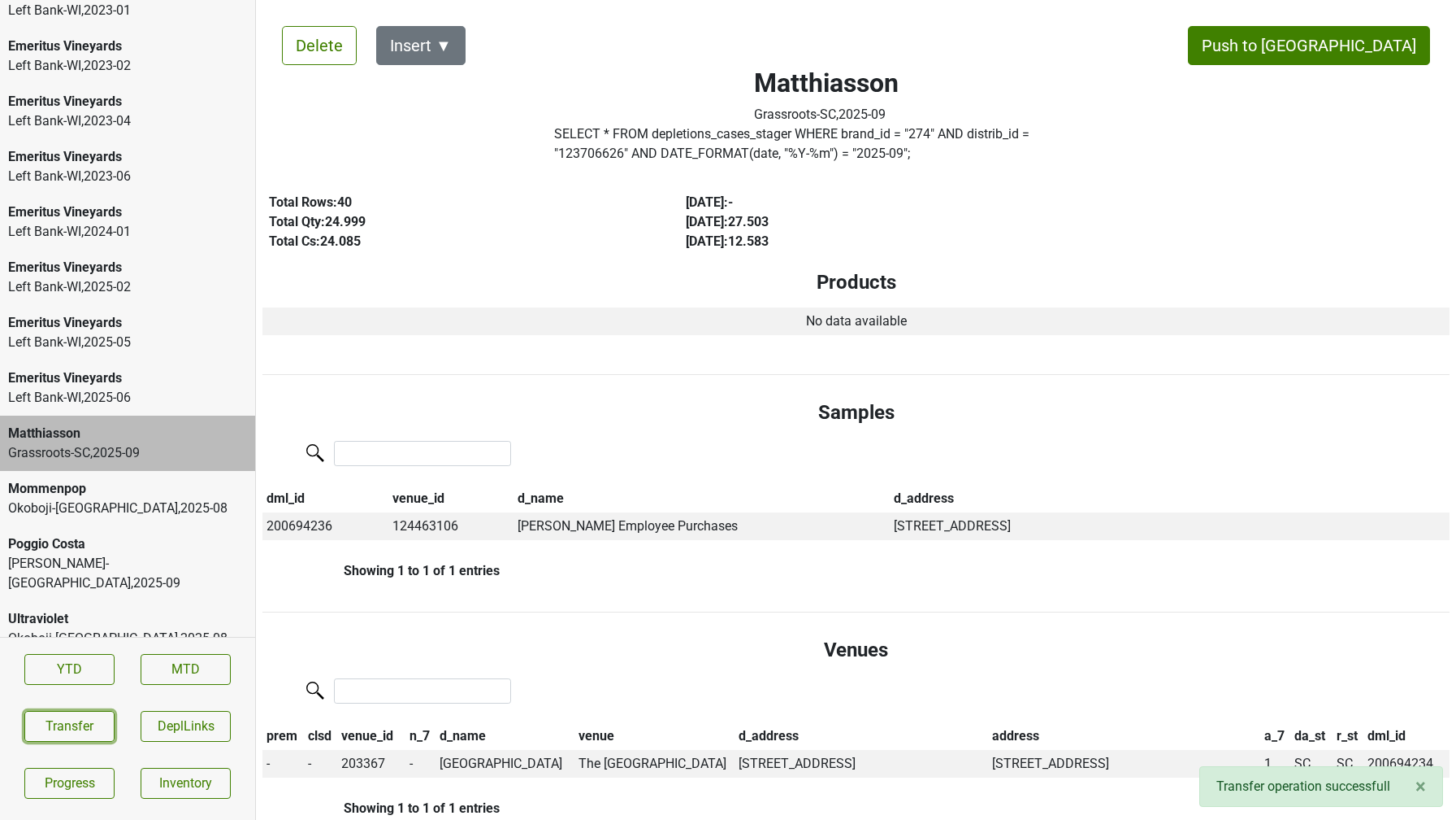
scroll to position [16, 0]
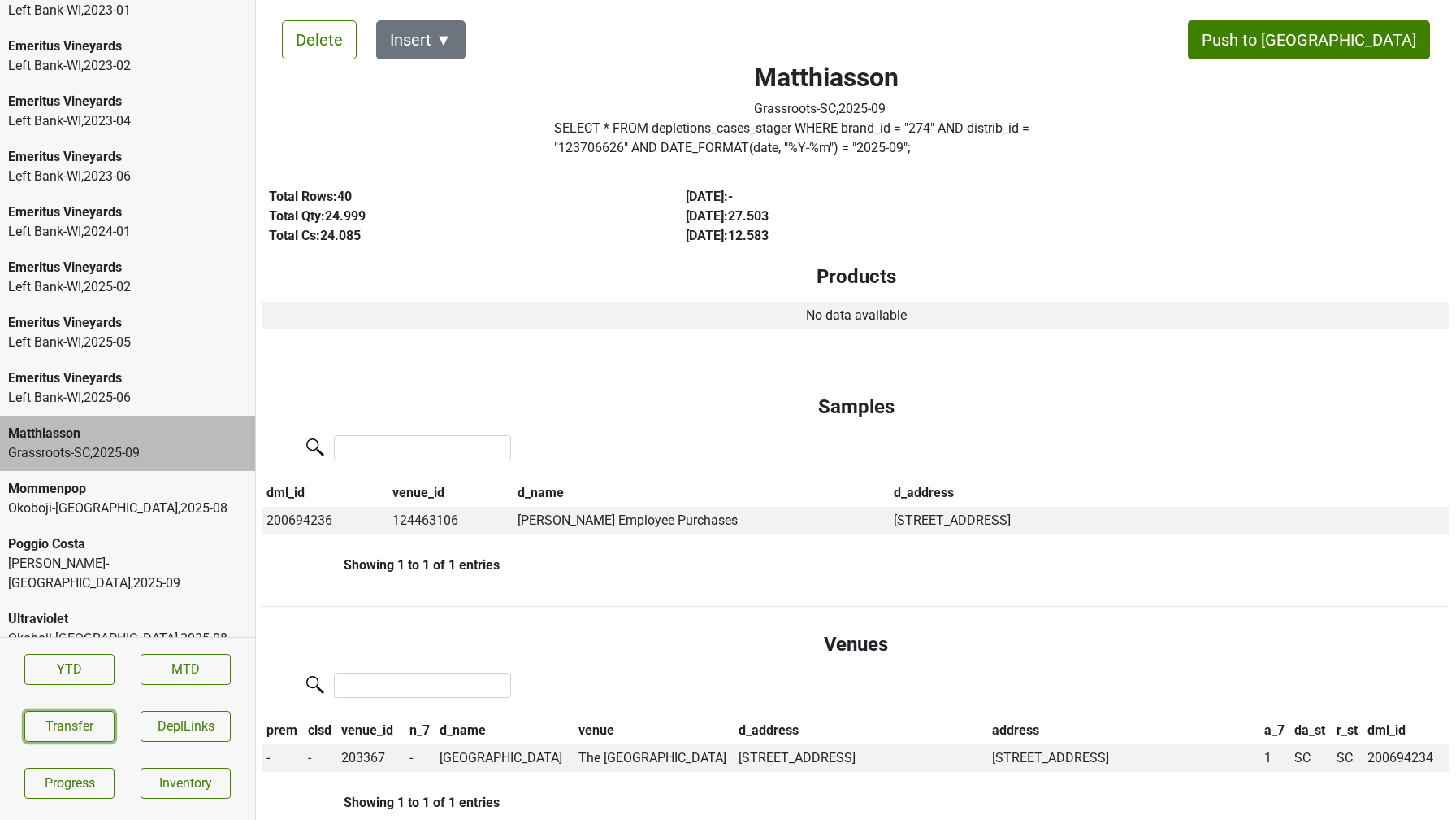
click at [96, 724] on button "Transfer" at bounding box center [69, 725] width 90 height 31
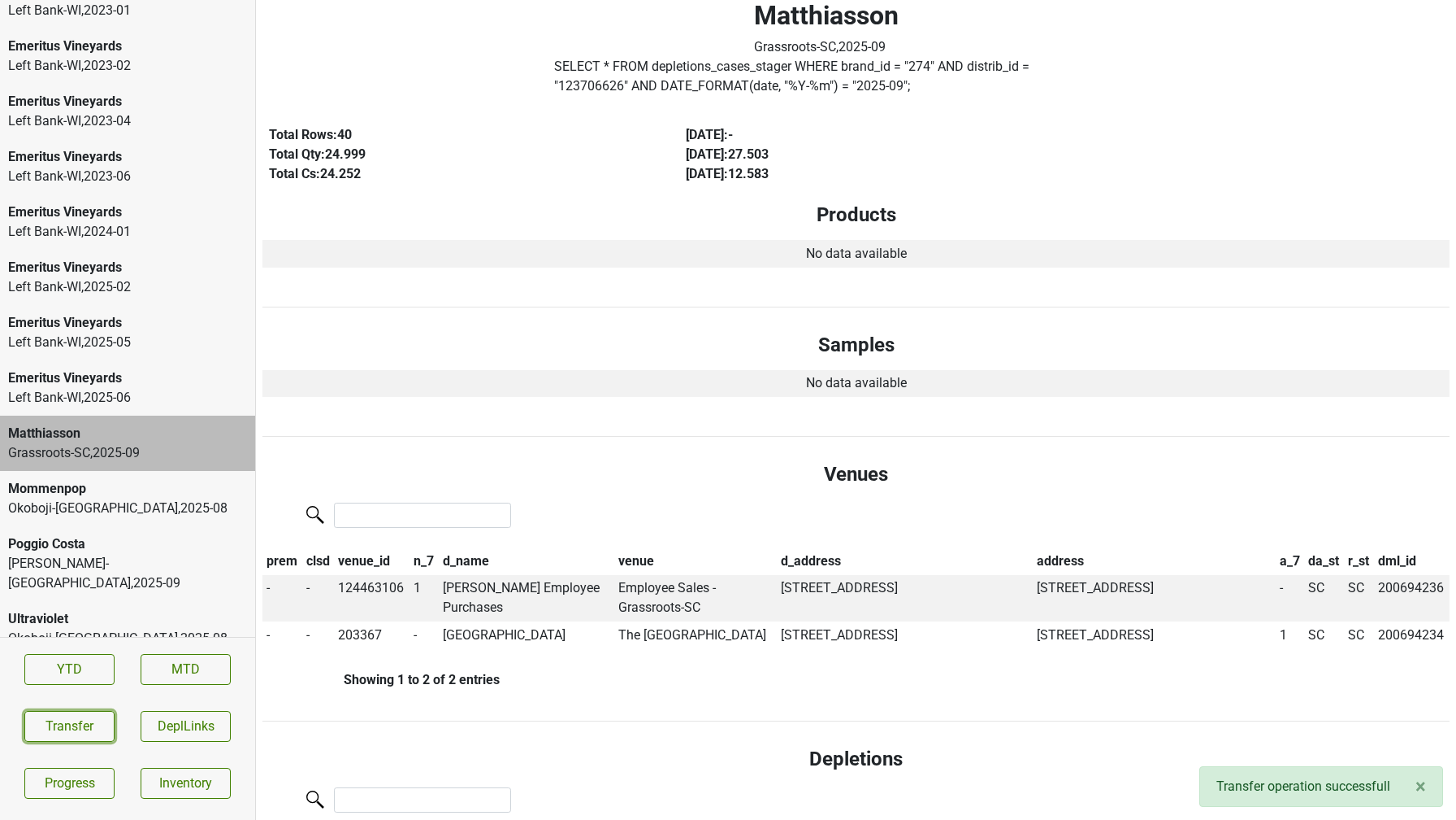
scroll to position [0, 0]
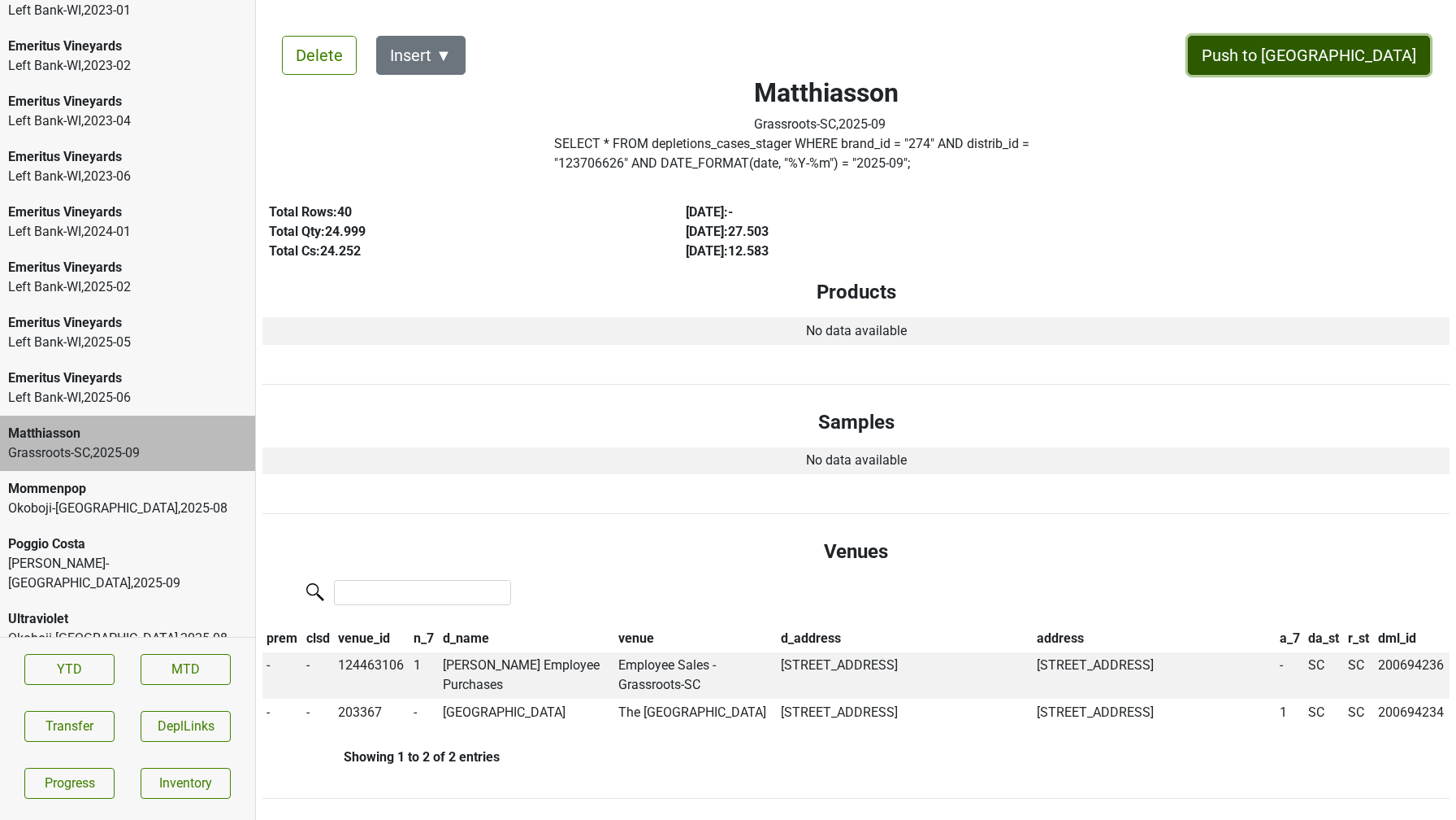
click at [1345, 67] on button "Push to [GEOGRAPHIC_DATA]" at bounding box center [1309, 55] width 243 height 39
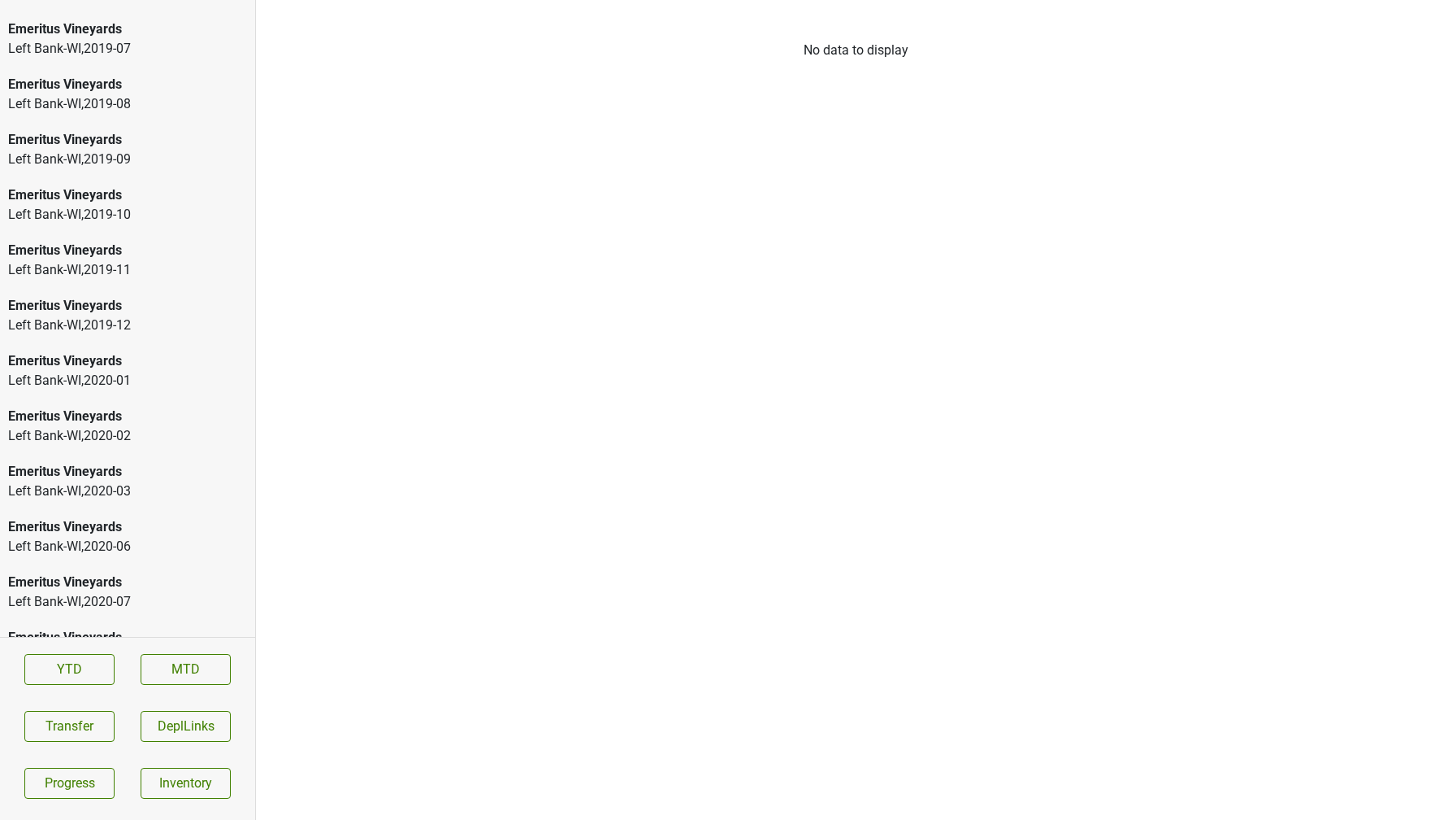
scroll to position [707, 0]
